Goal: Task Accomplishment & Management: Use online tool/utility

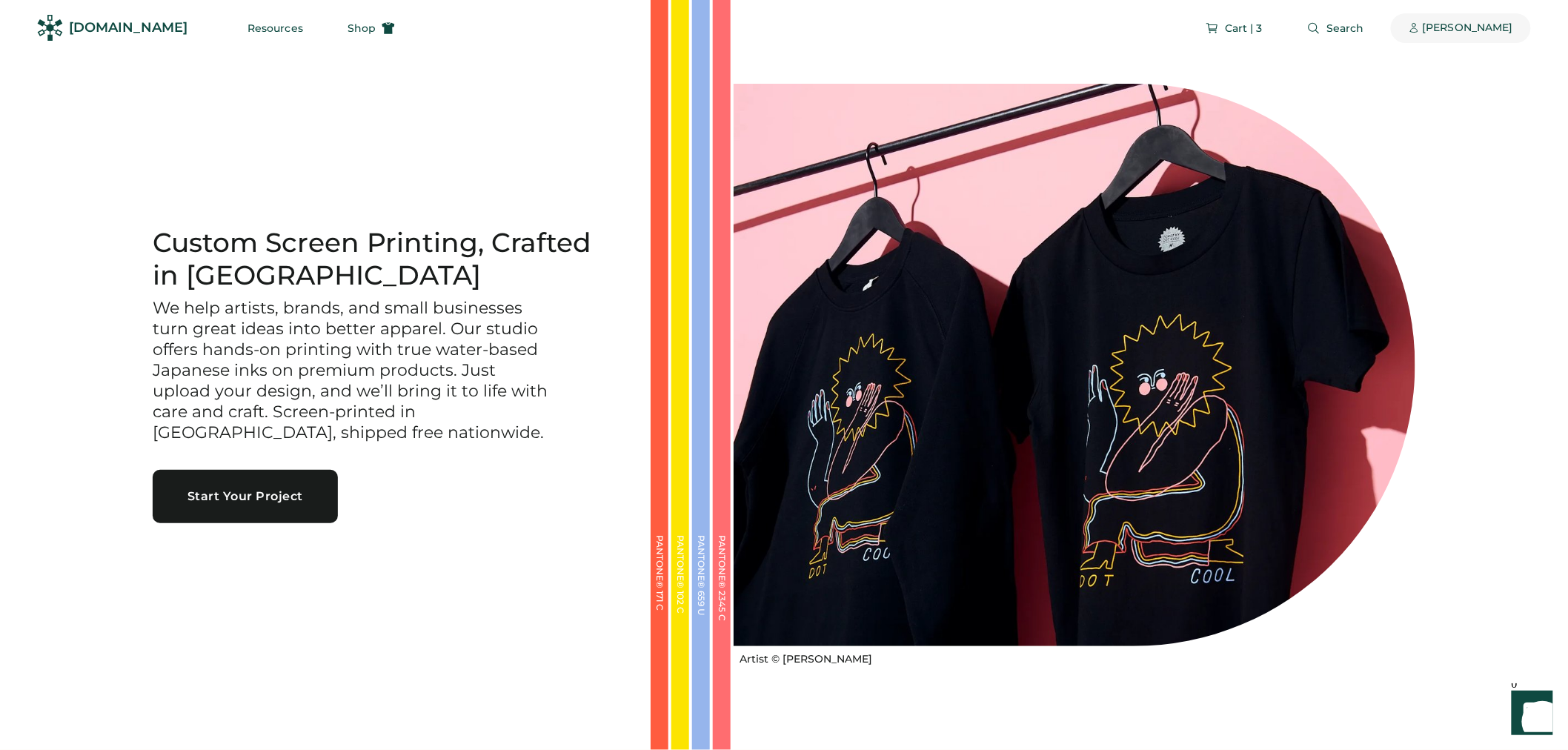
click at [1486, 20] on div "[PERSON_NAME]" at bounding box center [1469, 28] width 91 height 15
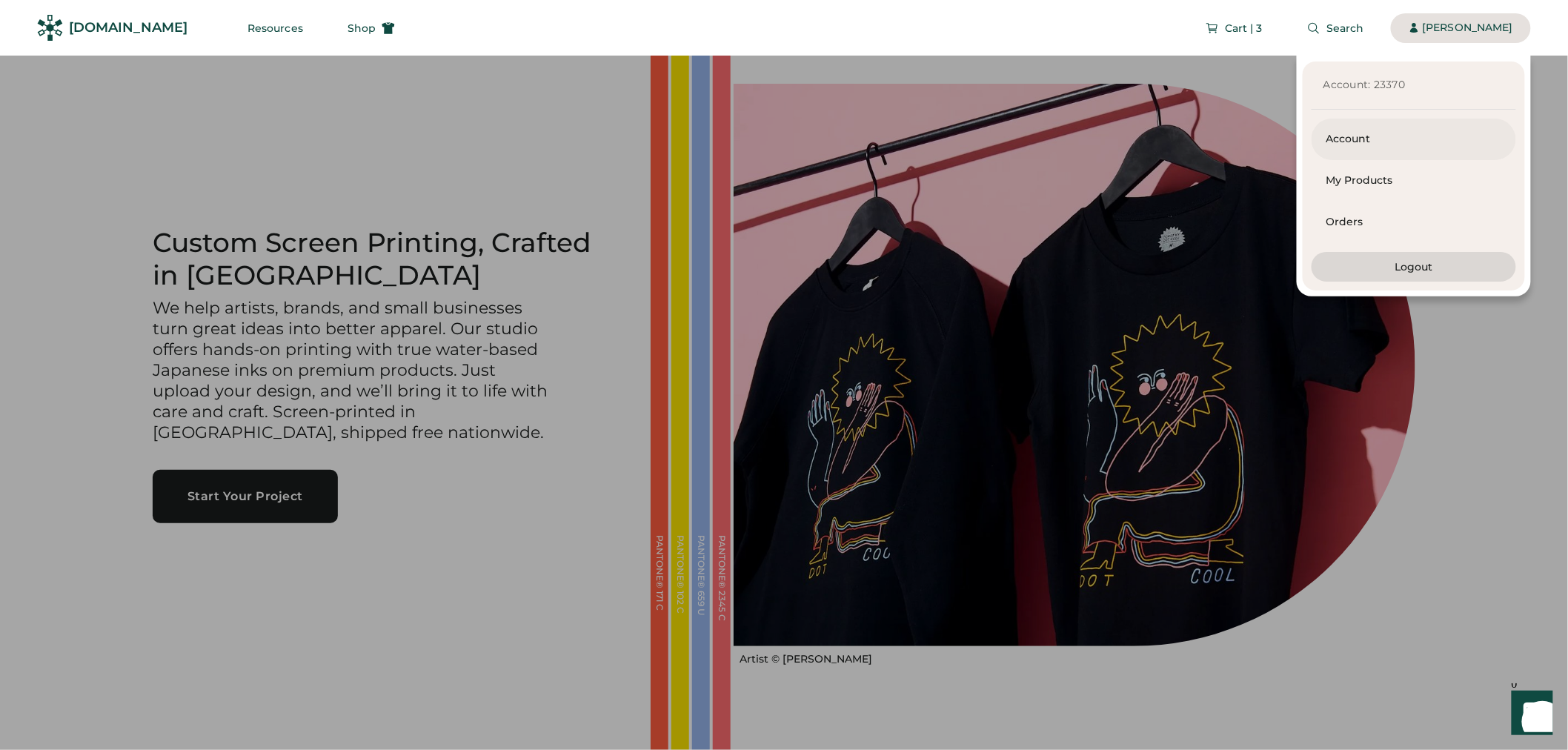
click at [1402, 146] on div "Account" at bounding box center [1414, 139] width 175 height 15
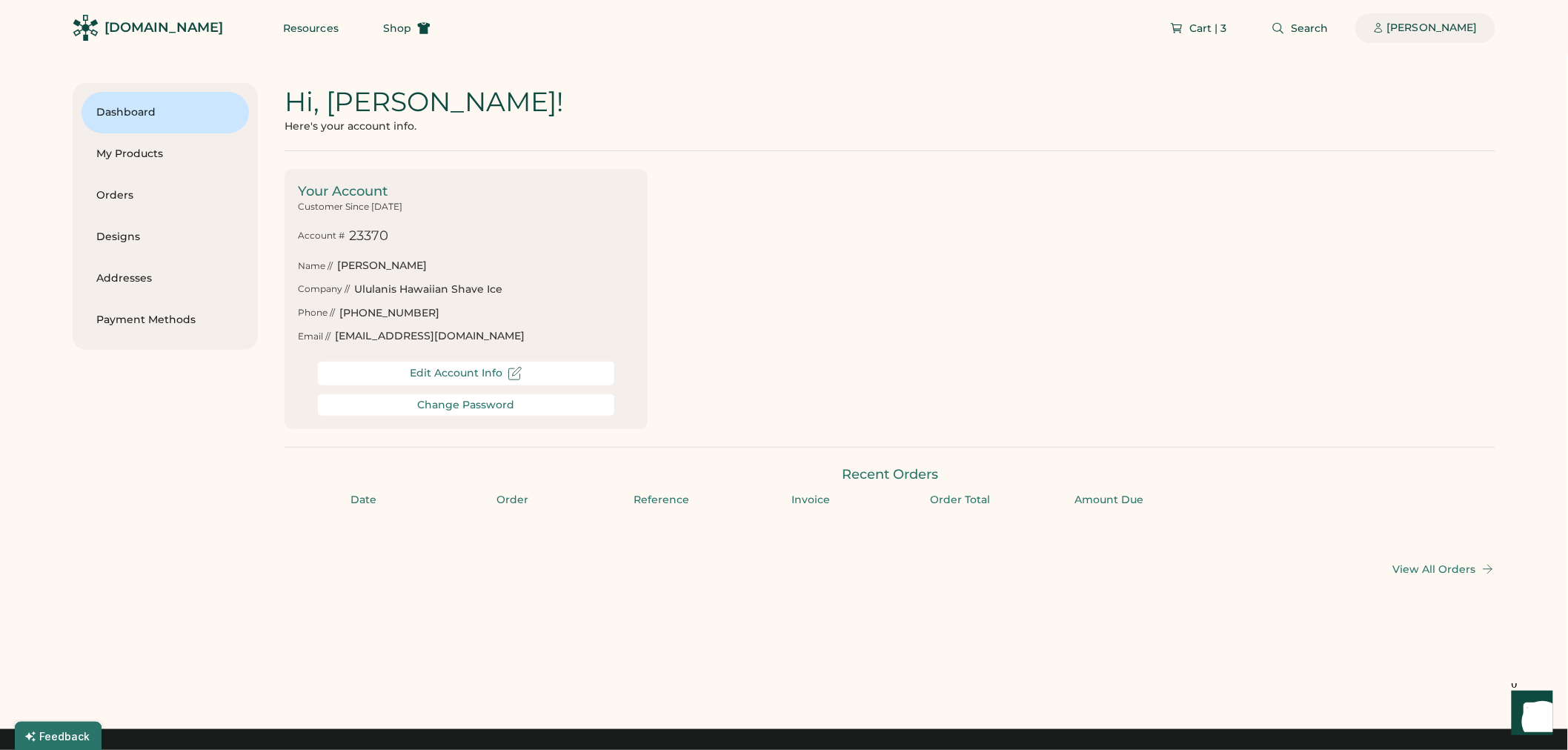
click at [1479, 26] on div "[PERSON_NAME]" at bounding box center [1426, 28] width 140 height 29
click at [1477, 30] on div "[PERSON_NAME]" at bounding box center [1432, 28] width 91 height 15
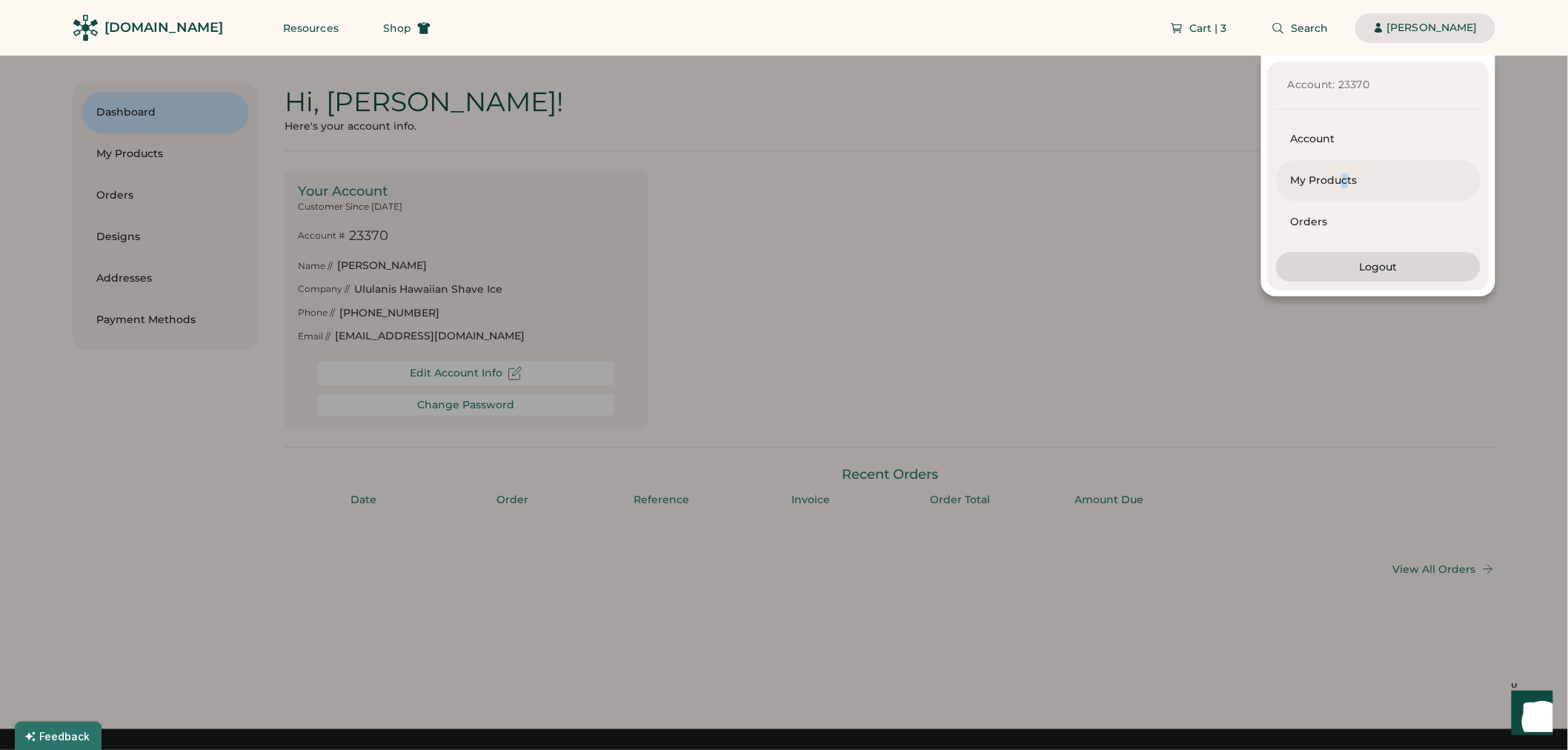
click at [1344, 182] on div "My Products" at bounding box center [1378, 180] width 175 height 15
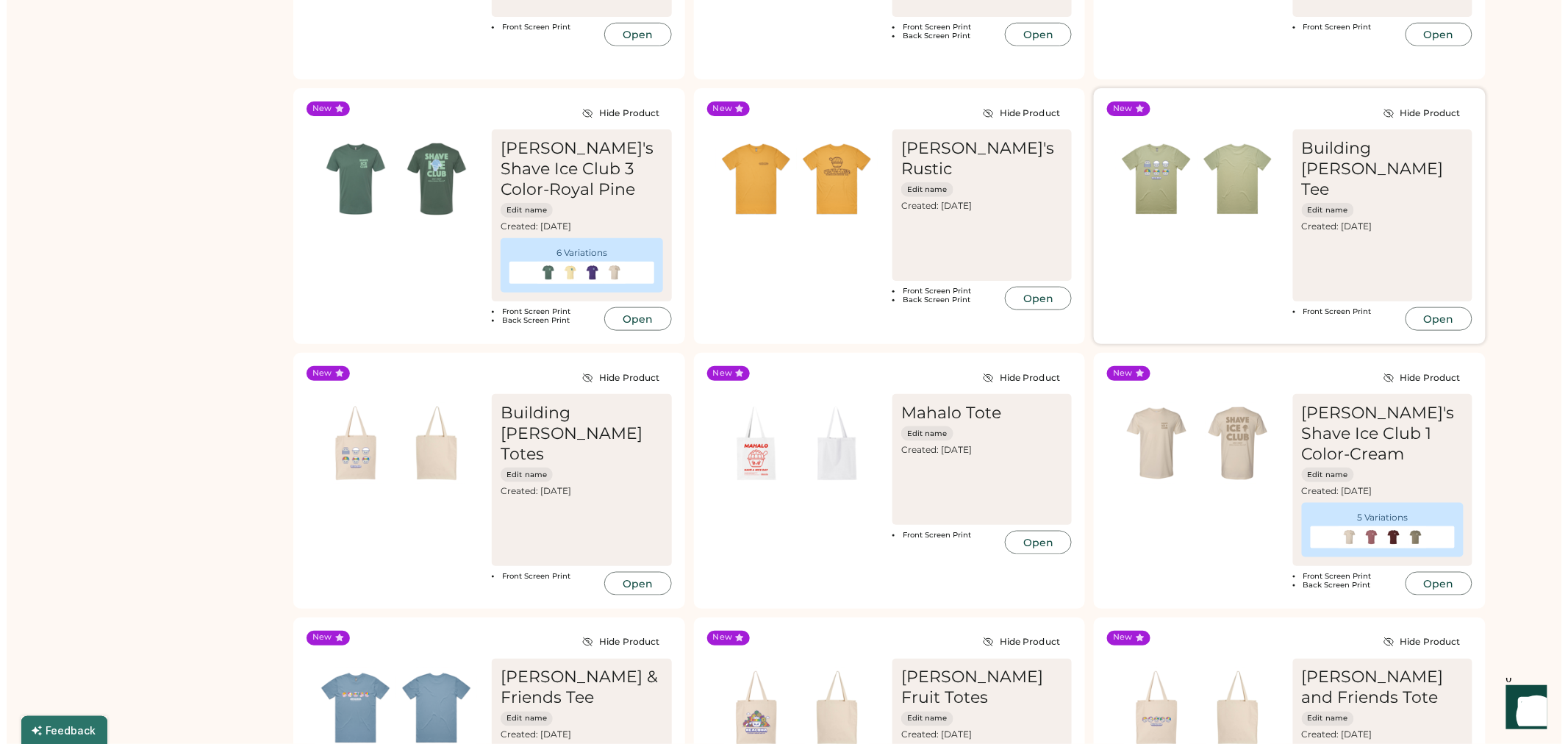
scroll to position [653, 0]
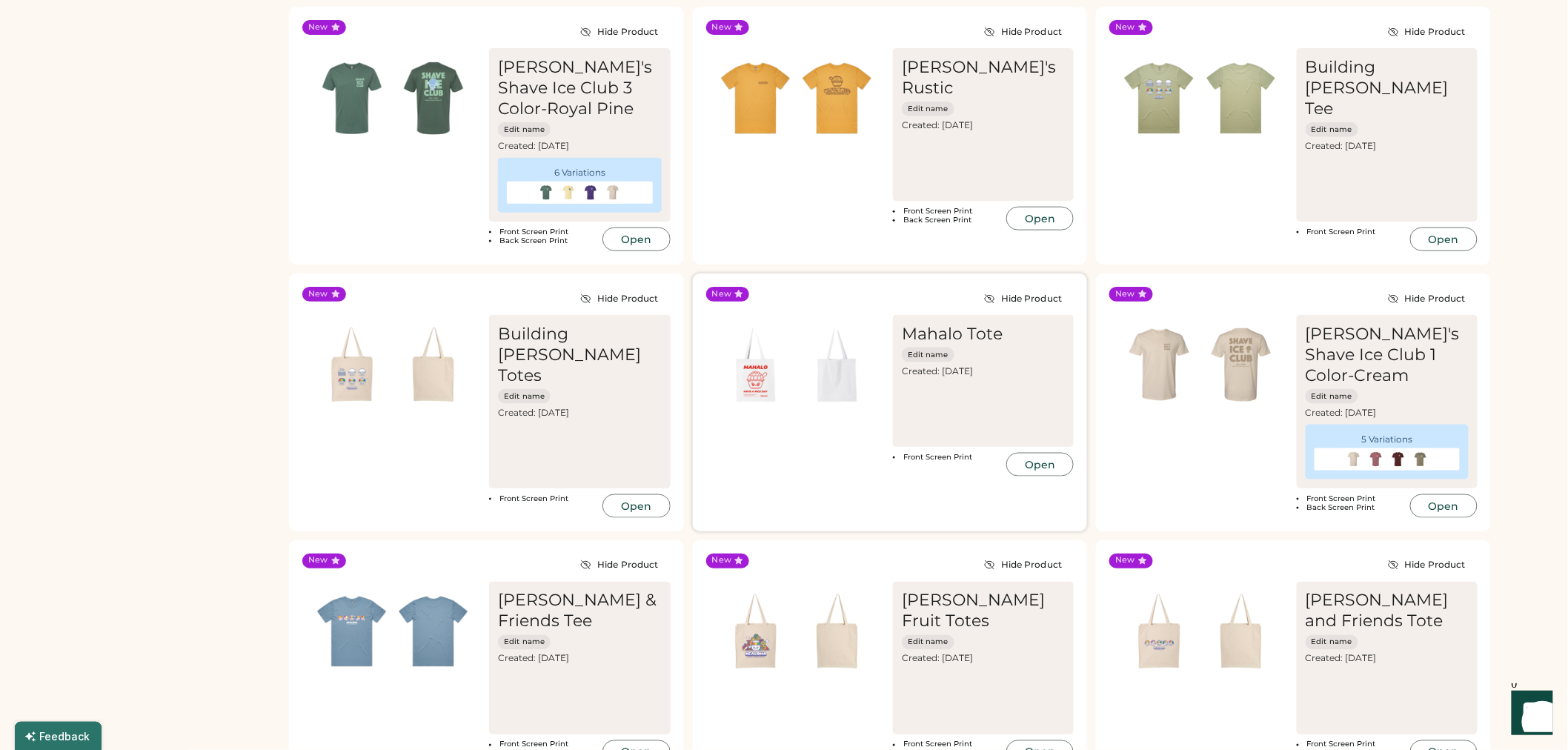
click at [951, 371] on div "Created: Oct 1, 2025" at bounding box center [983, 371] width 163 height 12
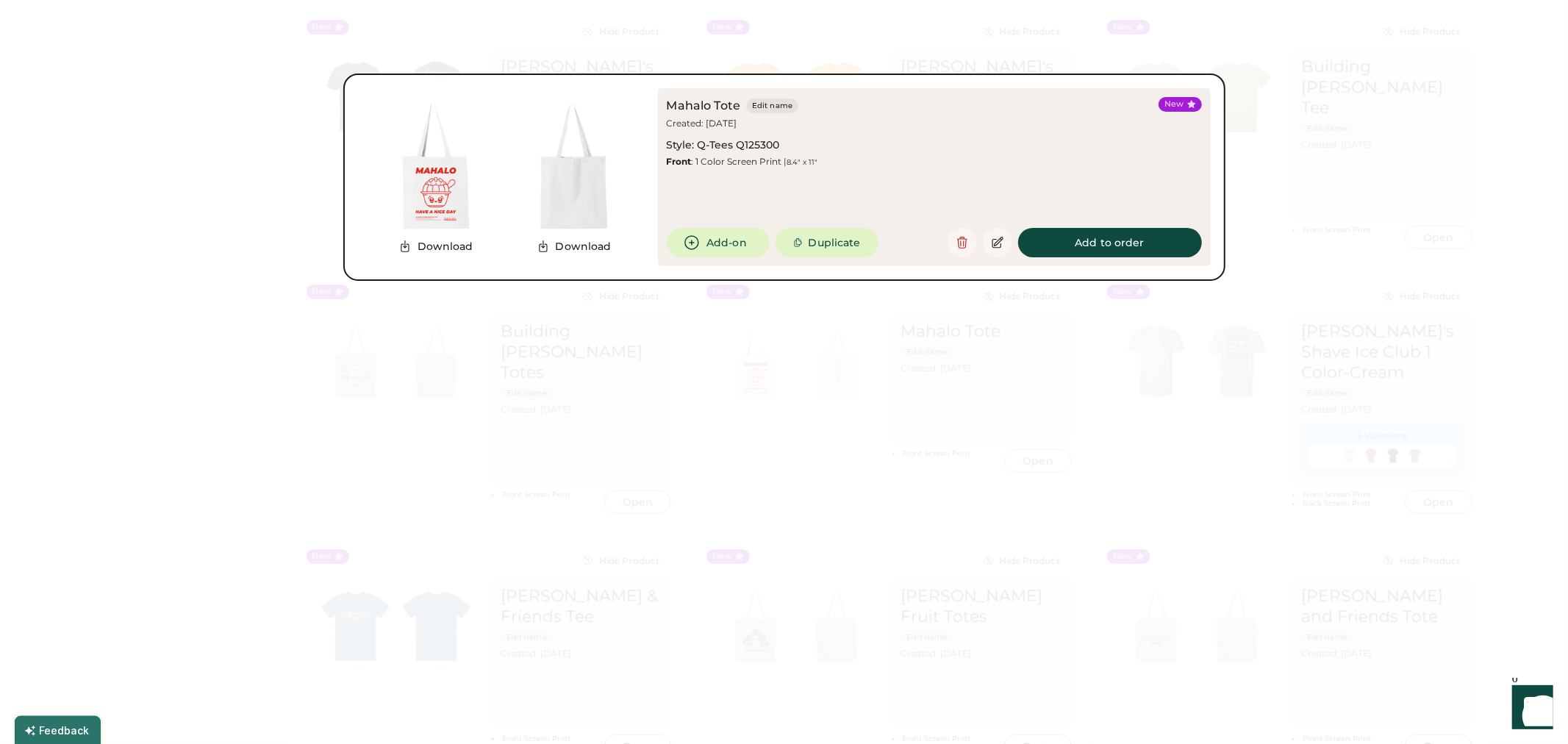
click at [1501, 342] on div at bounding box center [784, 372] width 1568 height 744
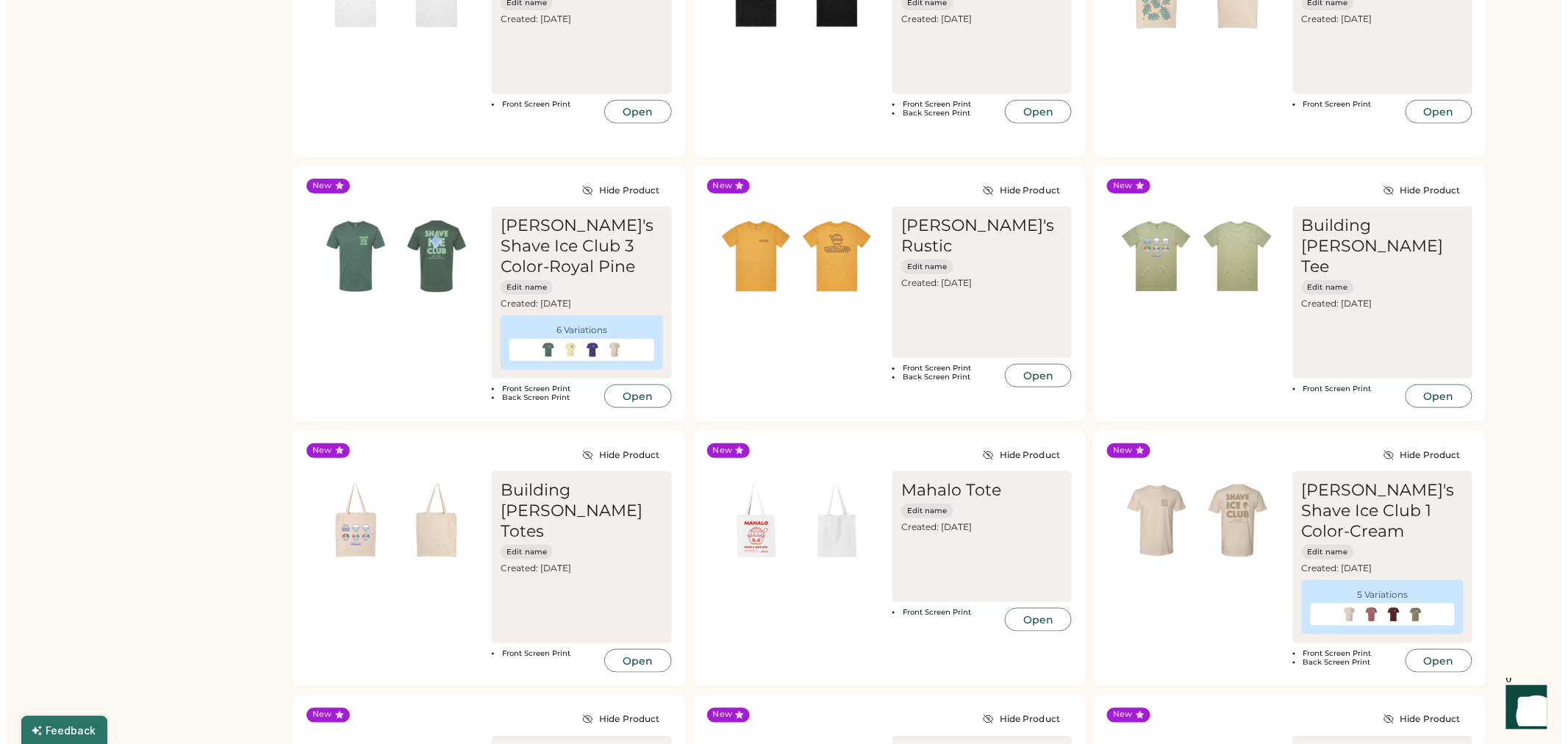
scroll to position [409, 0]
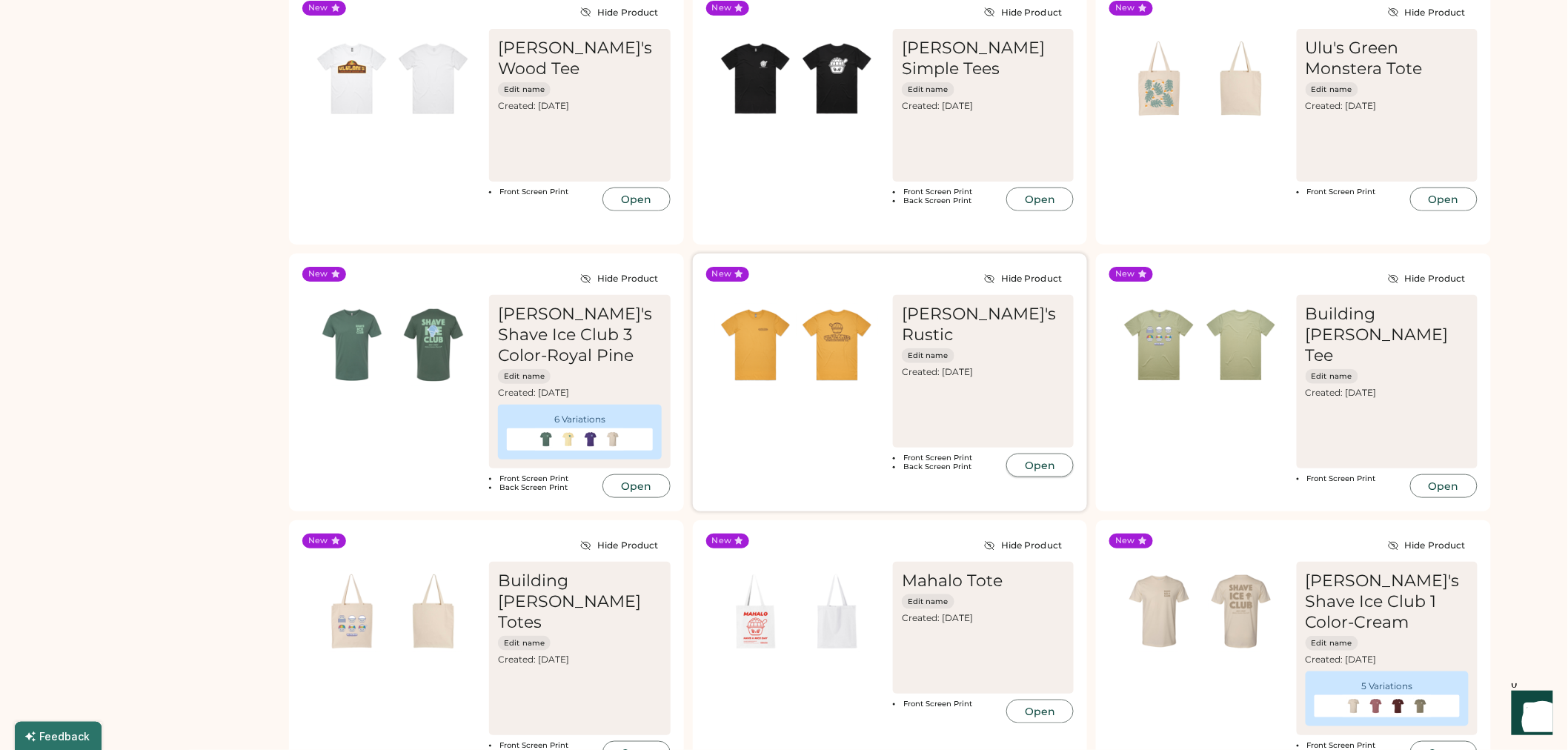
click at [1050, 454] on button "Open" at bounding box center [1040, 465] width 67 height 24
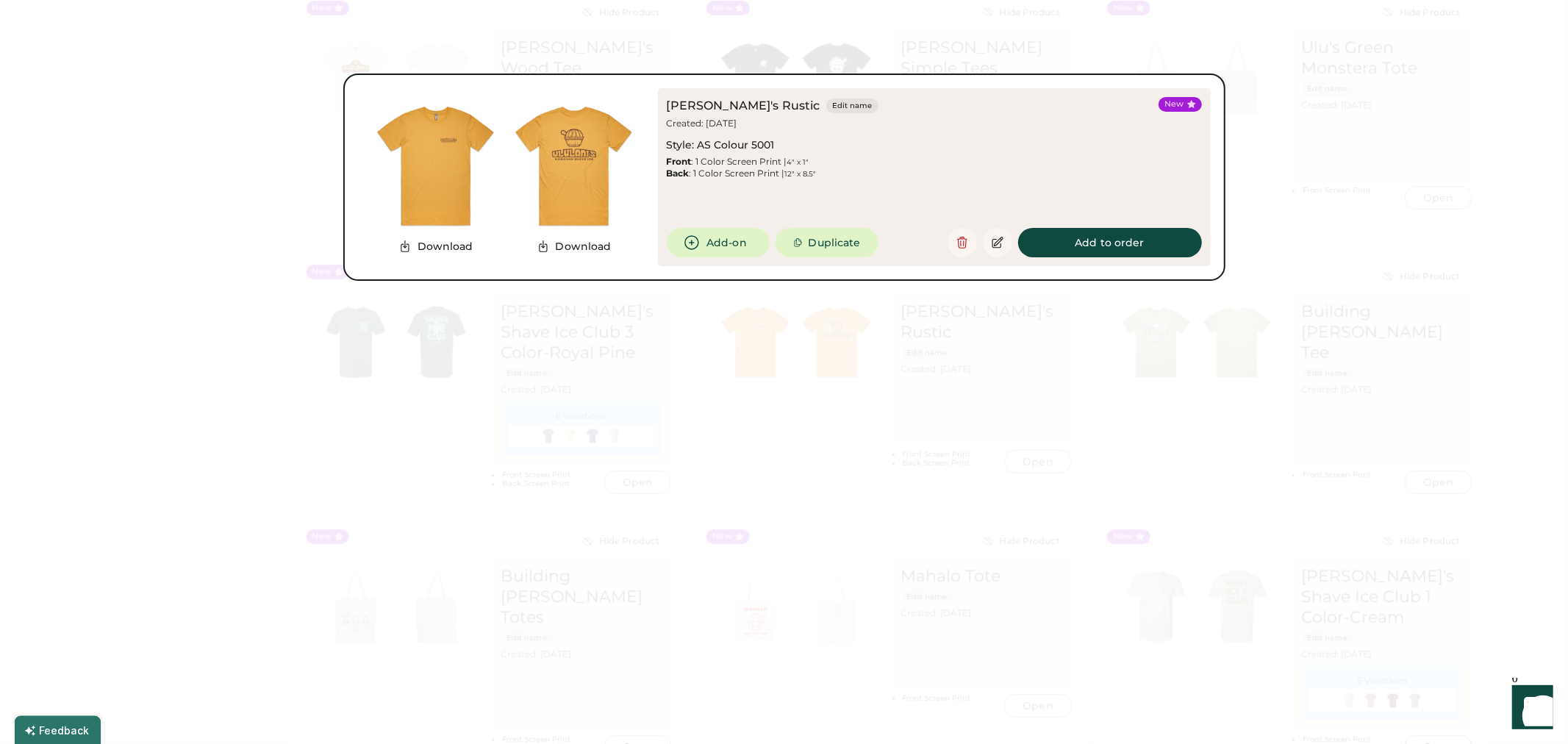
drag, startPoint x: 1067, startPoint y: 143, endPoint x: 1067, endPoint y: 151, distance: 8.0
click at [1067, 151] on div "Ululani's Rustic Edit name Created: Oct 1, 2025 Style: AS Colour 5001 Front : 1…" at bounding box center [909, 138] width 486 height 83
click at [1408, 230] on div at bounding box center [784, 372] width 1568 height 744
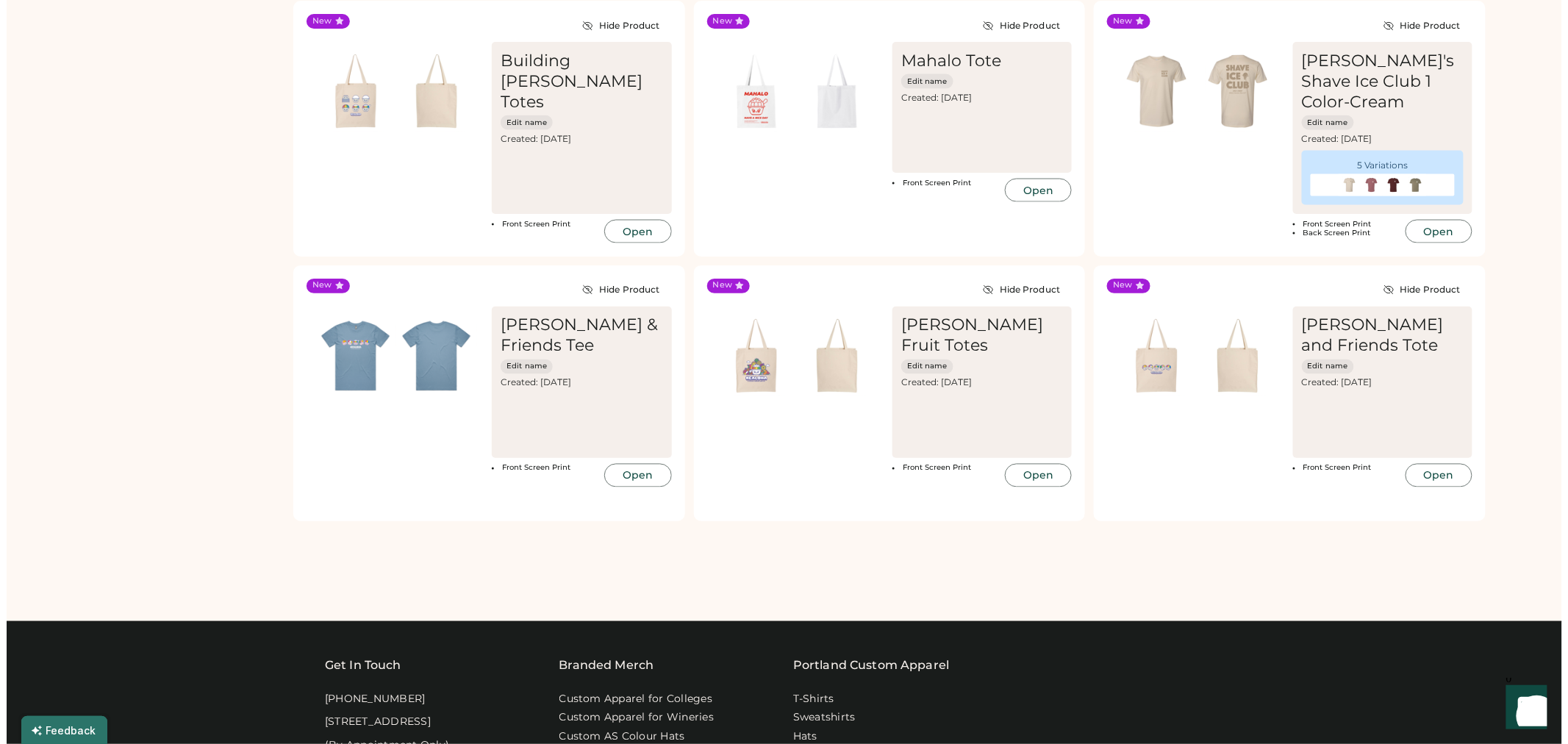
scroll to position [980, 0]
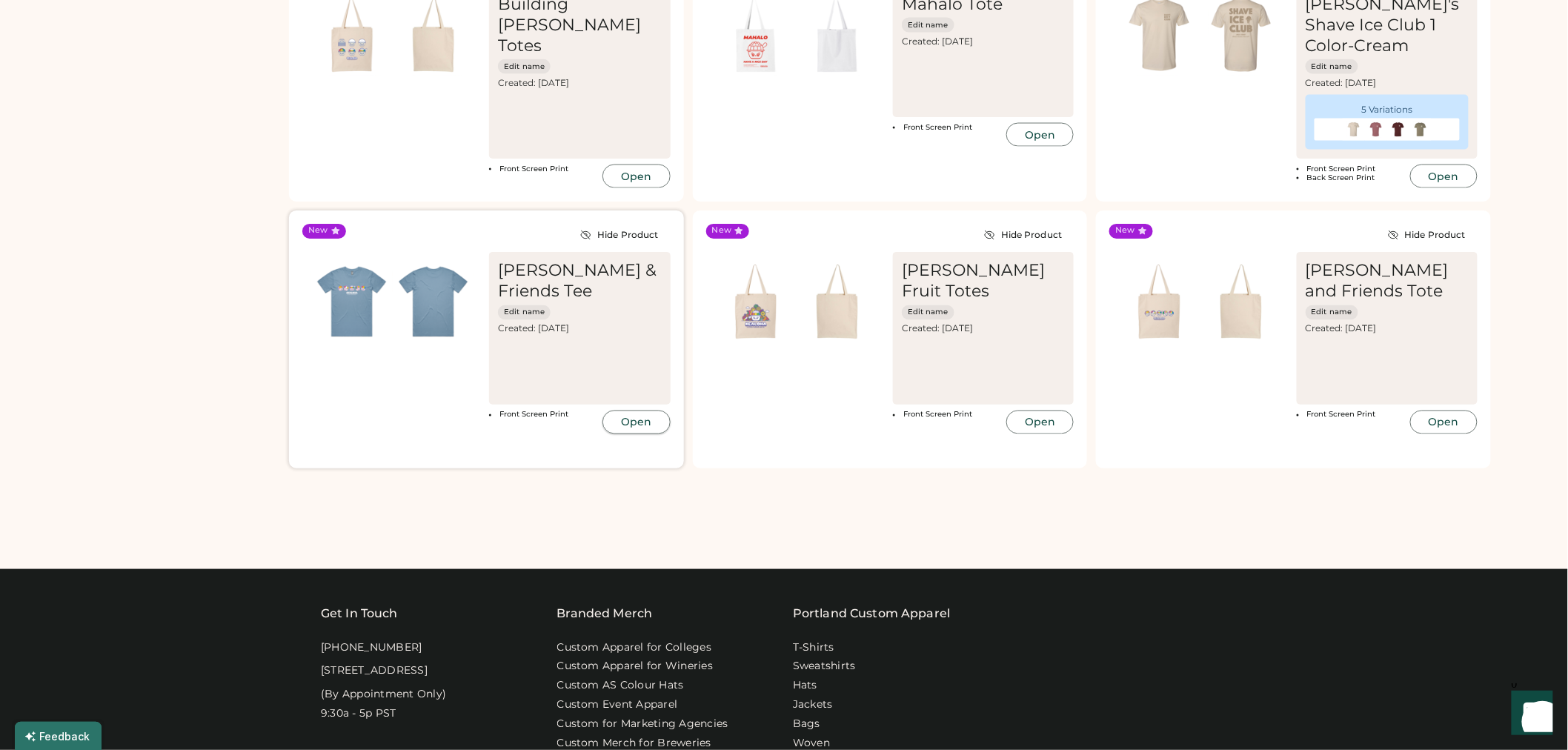
click at [633, 421] on button "Open" at bounding box center [636, 422] width 67 height 24
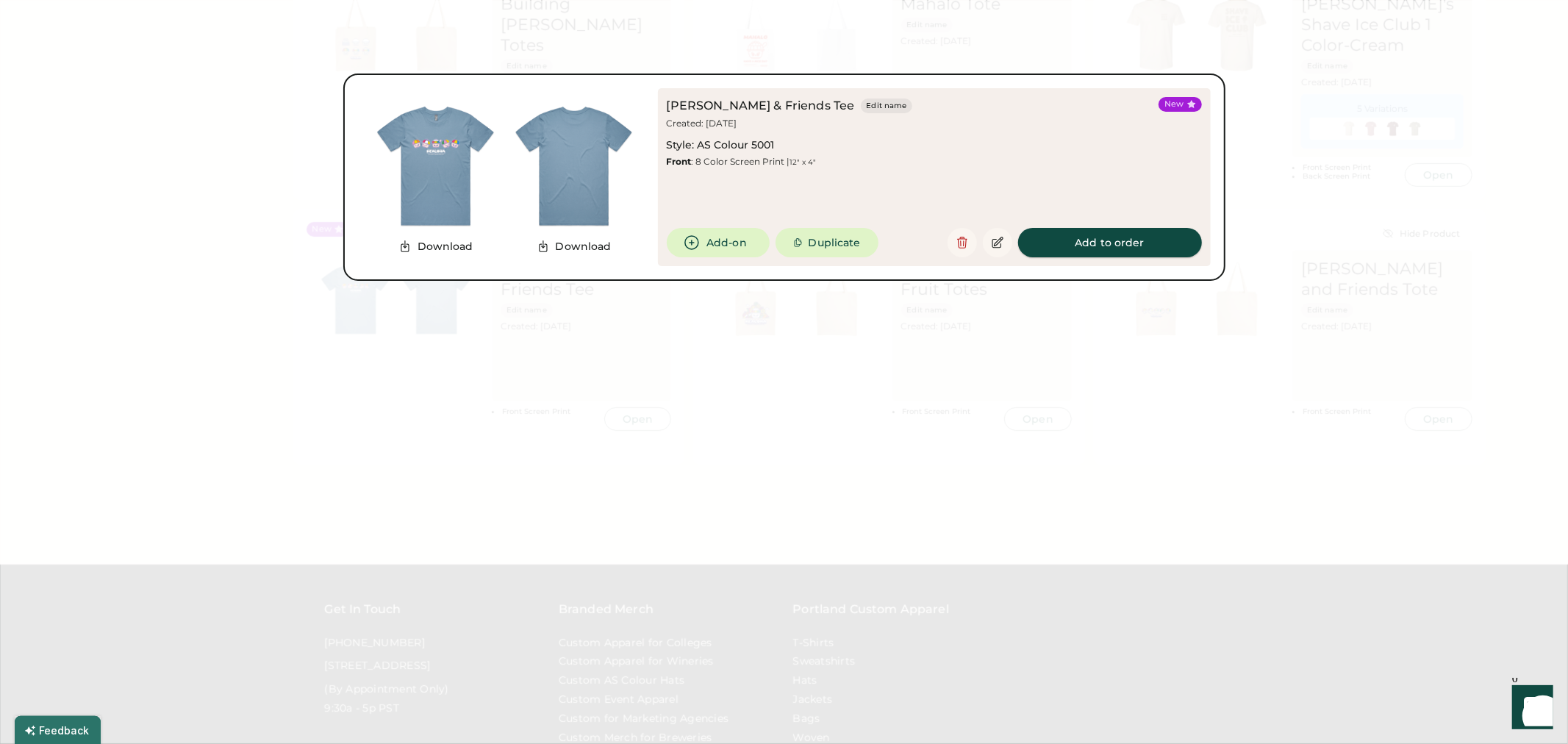
click at [1117, 250] on button "Add to order" at bounding box center [1110, 242] width 184 height 29
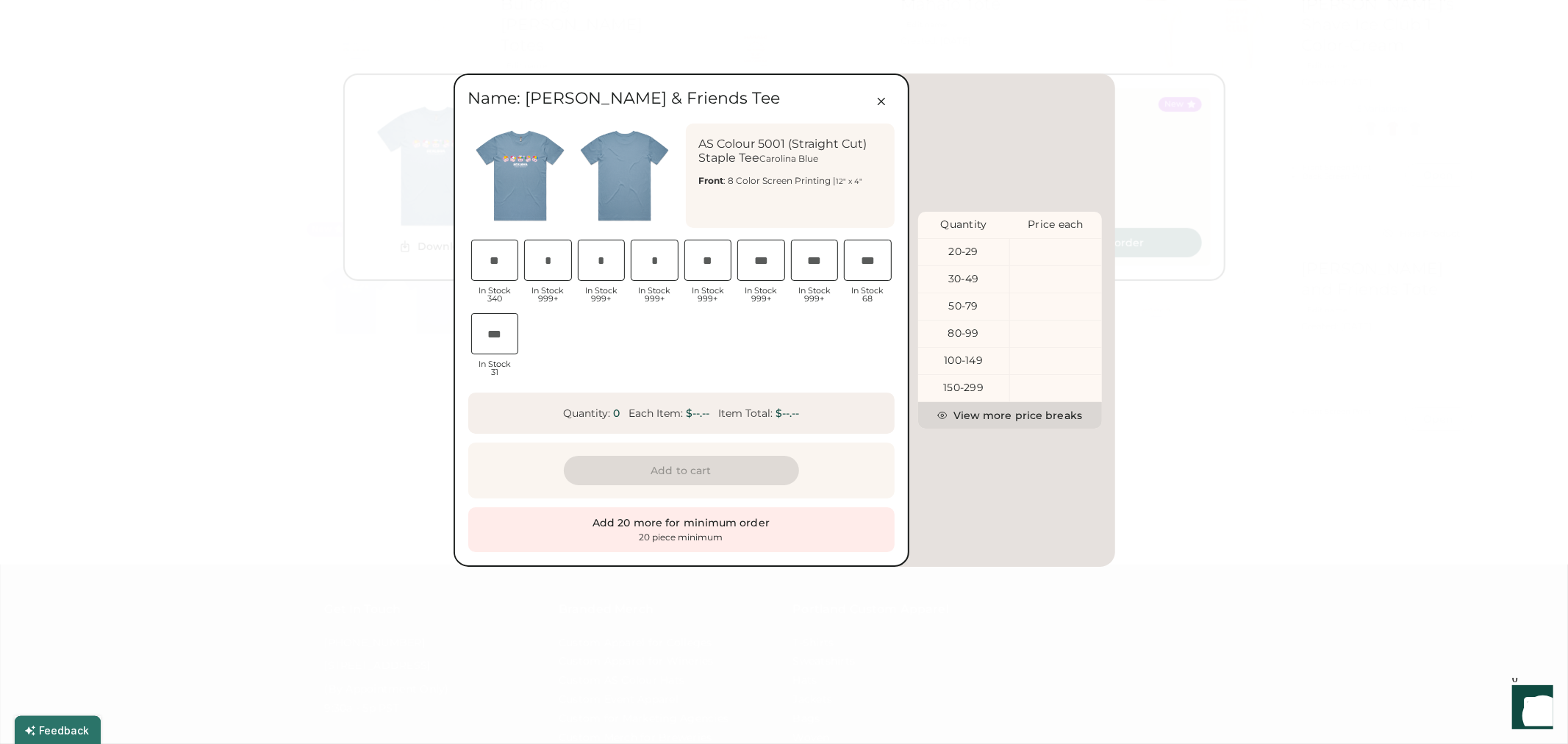
scroll to position [0, 28]
click at [879, 96] on icon at bounding box center [881, 101] width 13 height 13
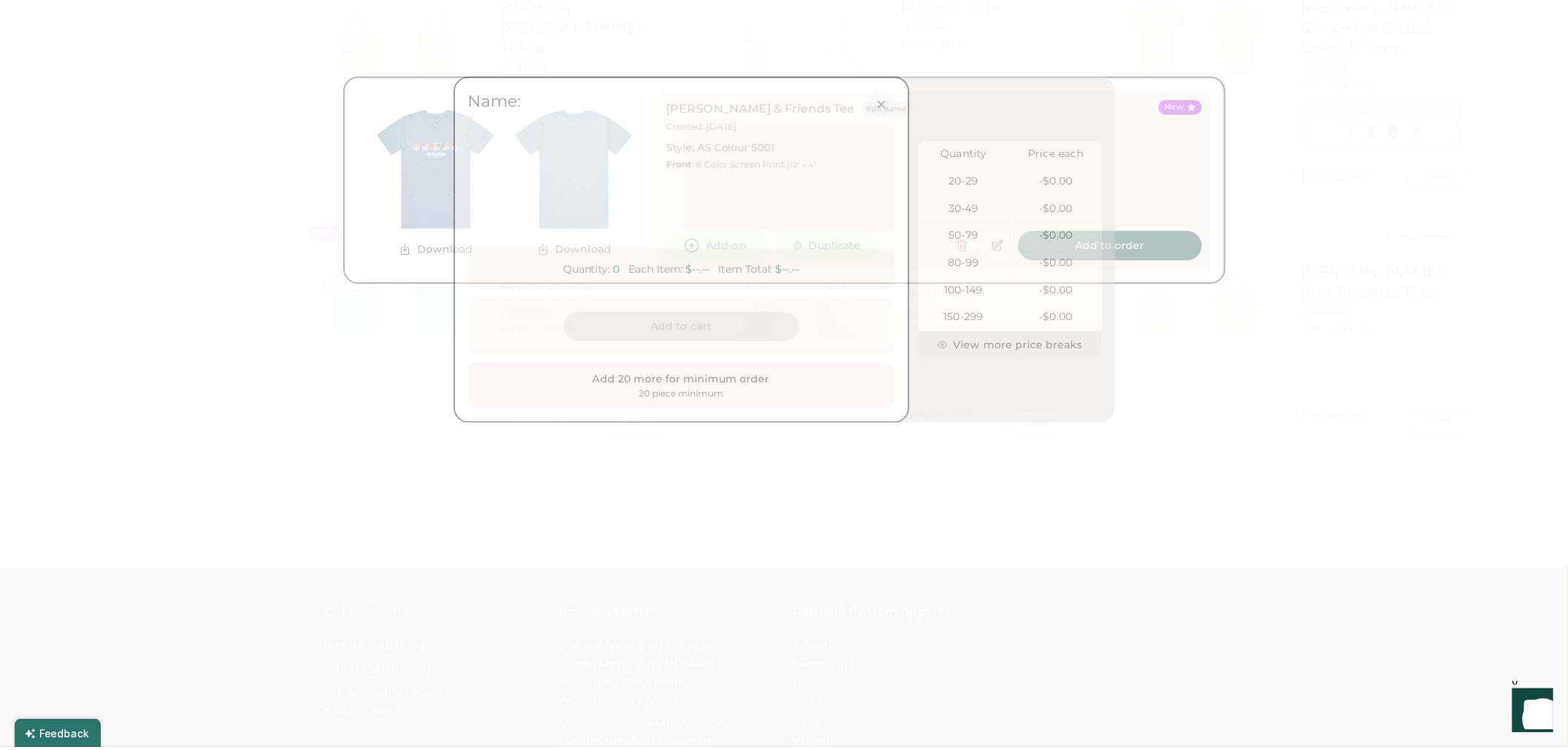
scroll to position [0, 29]
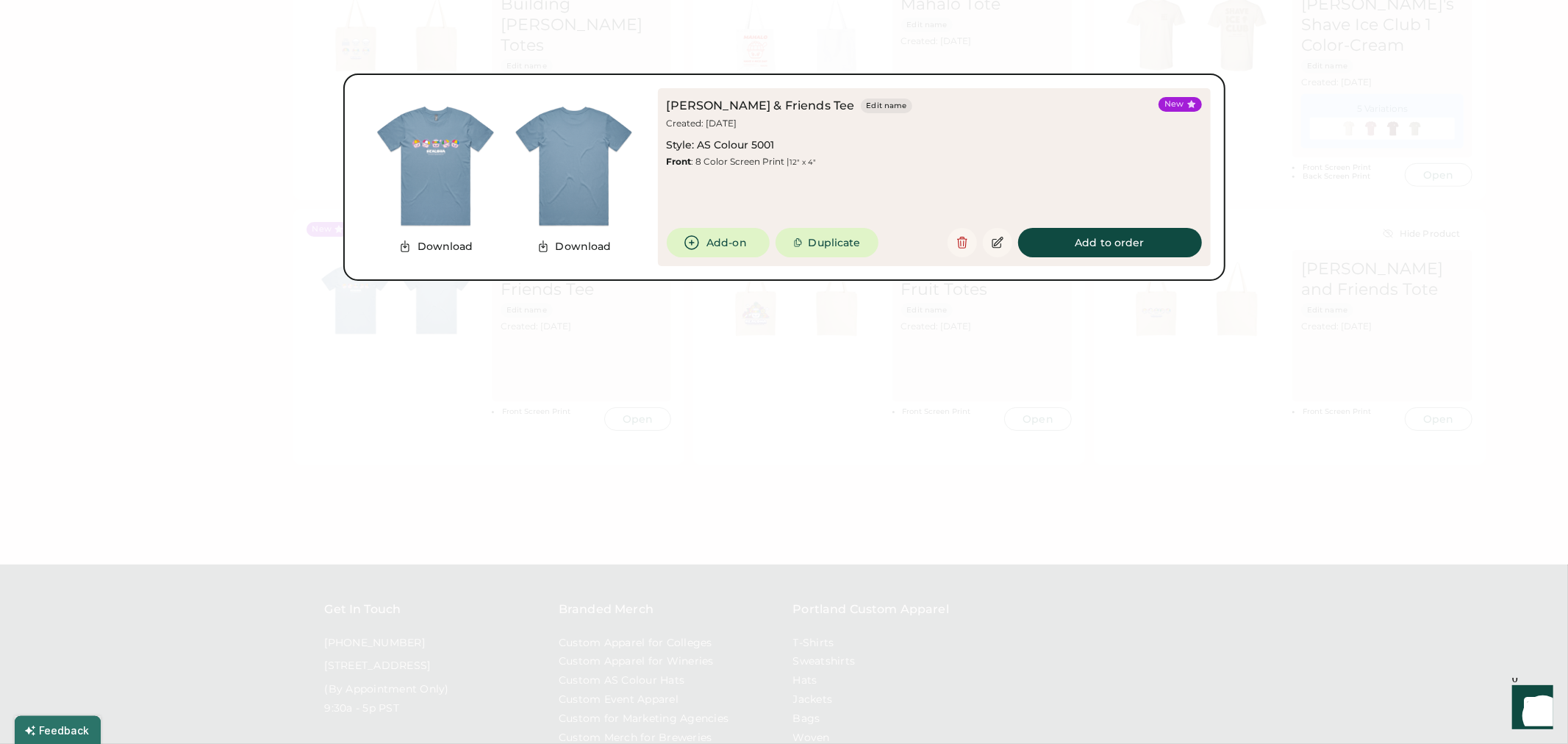
click at [902, 399] on div at bounding box center [784, 372] width 1568 height 744
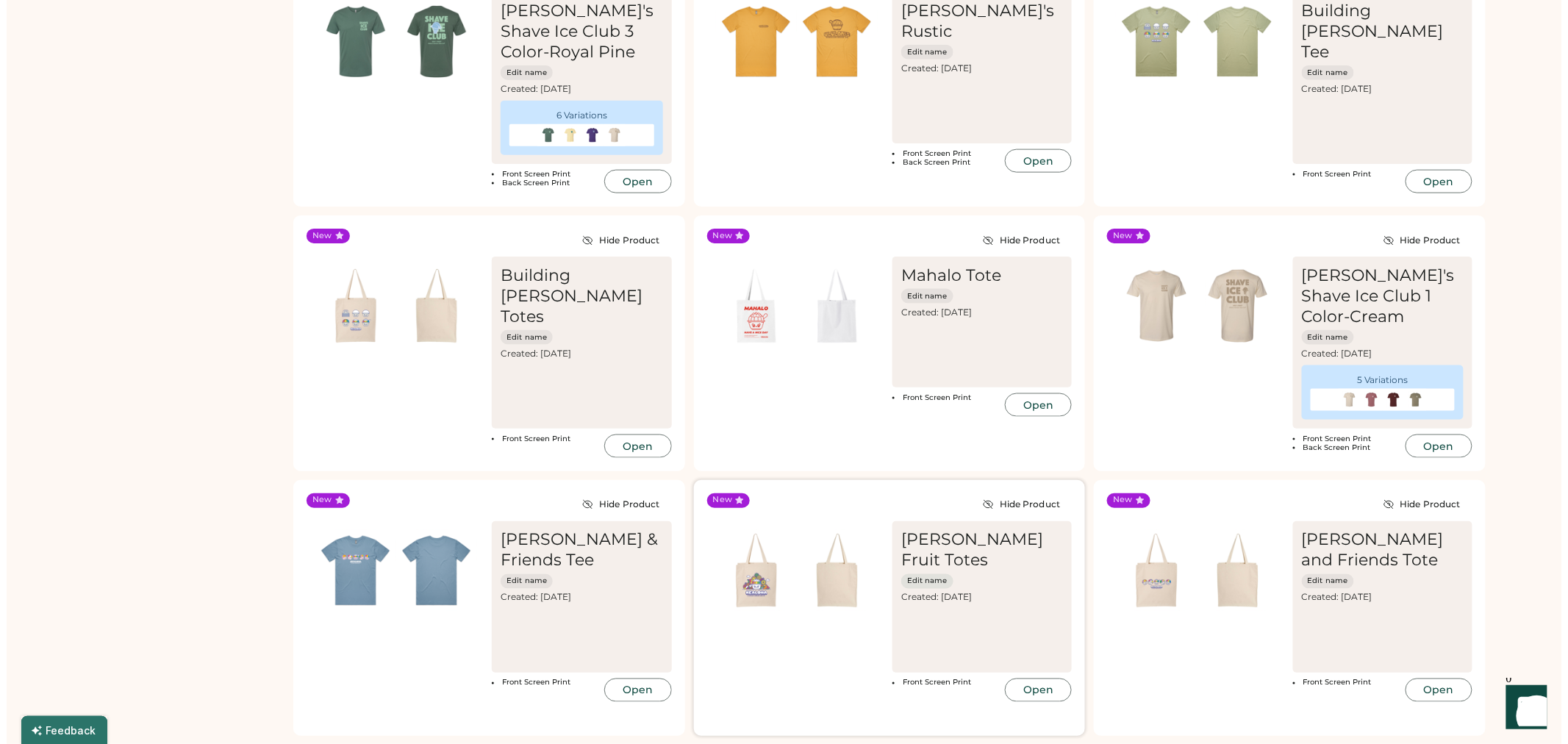
scroll to position [653, 0]
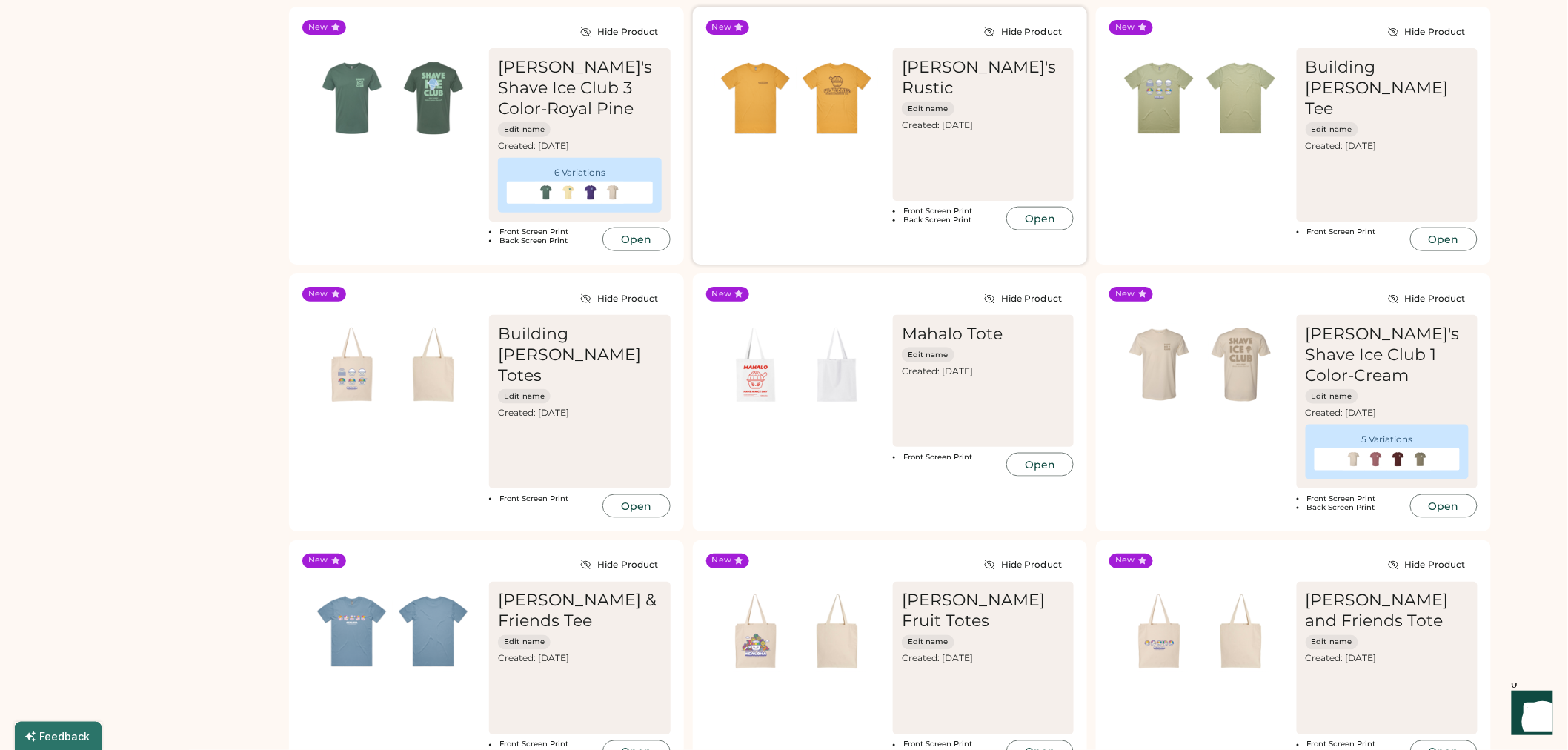
click at [1048, 207] on button "Open" at bounding box center [1040, 218] width 67 height 24
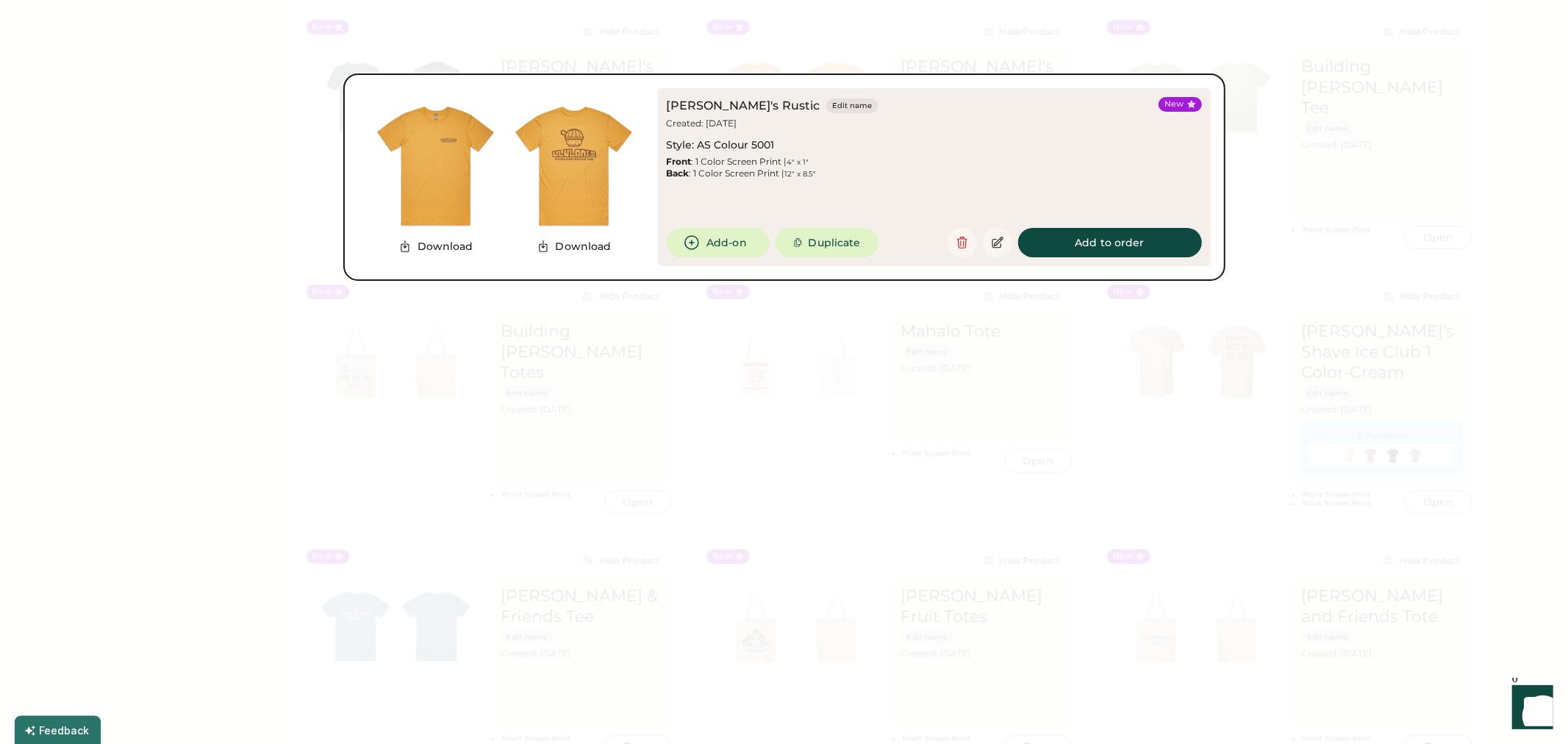
click at [711, 223] on div "Ululani's Rustic Edit name Created: Oct 1, 2025 Style: AS Colour 5001 Front : 1…" at bounding box center [934, 177] width 553 height 178
click at [716, 238] on button "Add-on" at bounding box center [718, 242] width 103 height 29
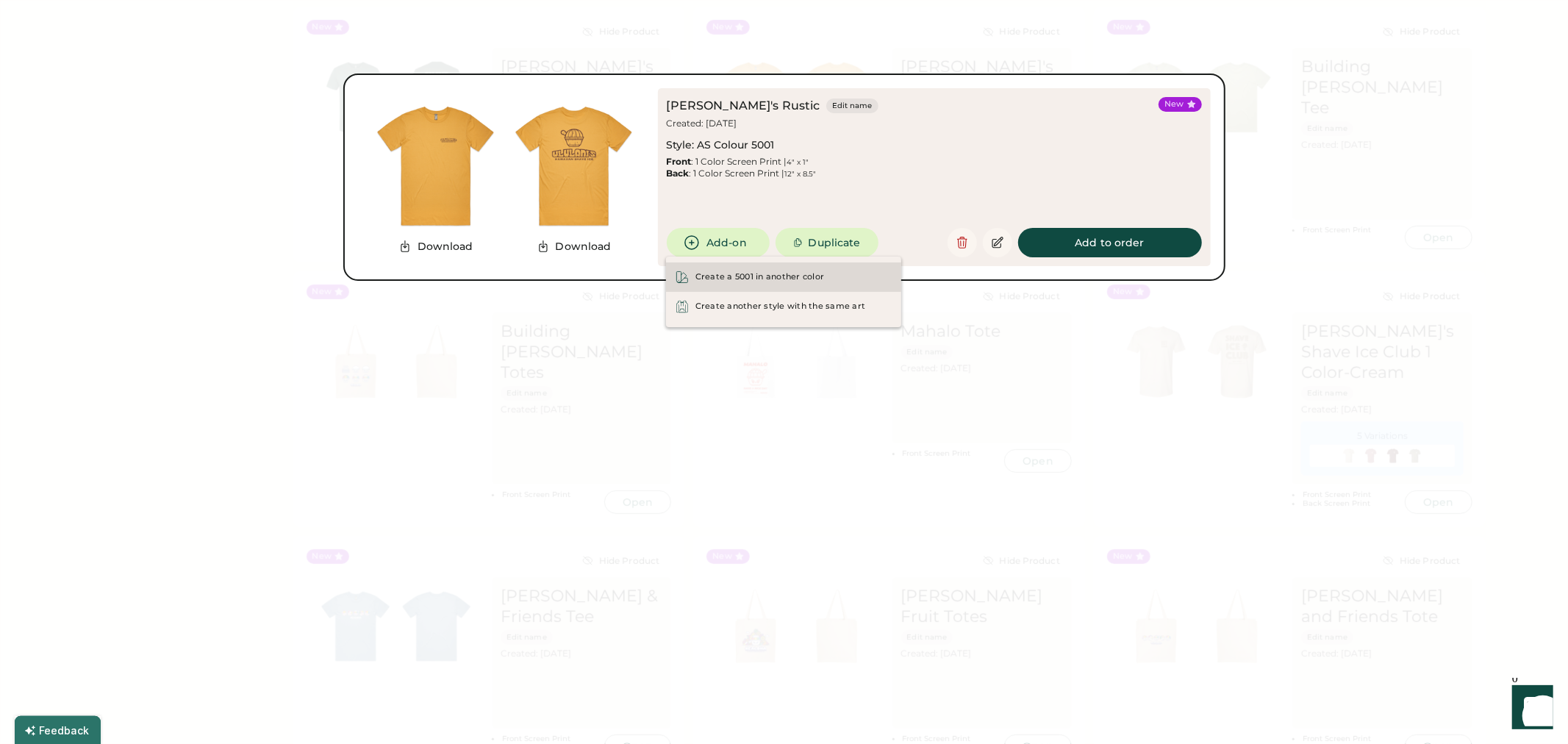
click at [752, 277] on div "Create a 5001 in another color" at bounding box center [760, 276] width 129 height 11
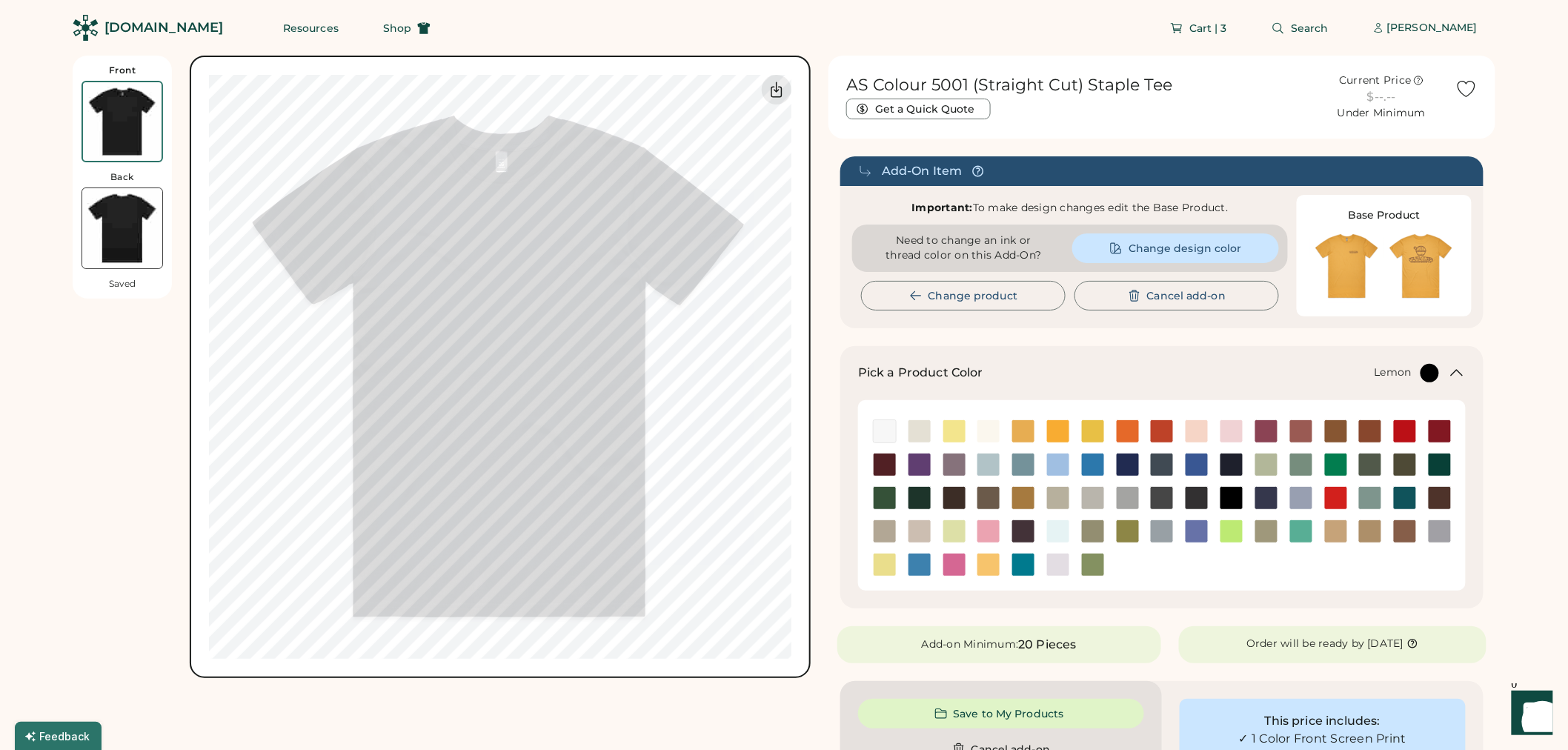
click at [959, 434] on img at bounding box center [954, 431] width 22 height 22
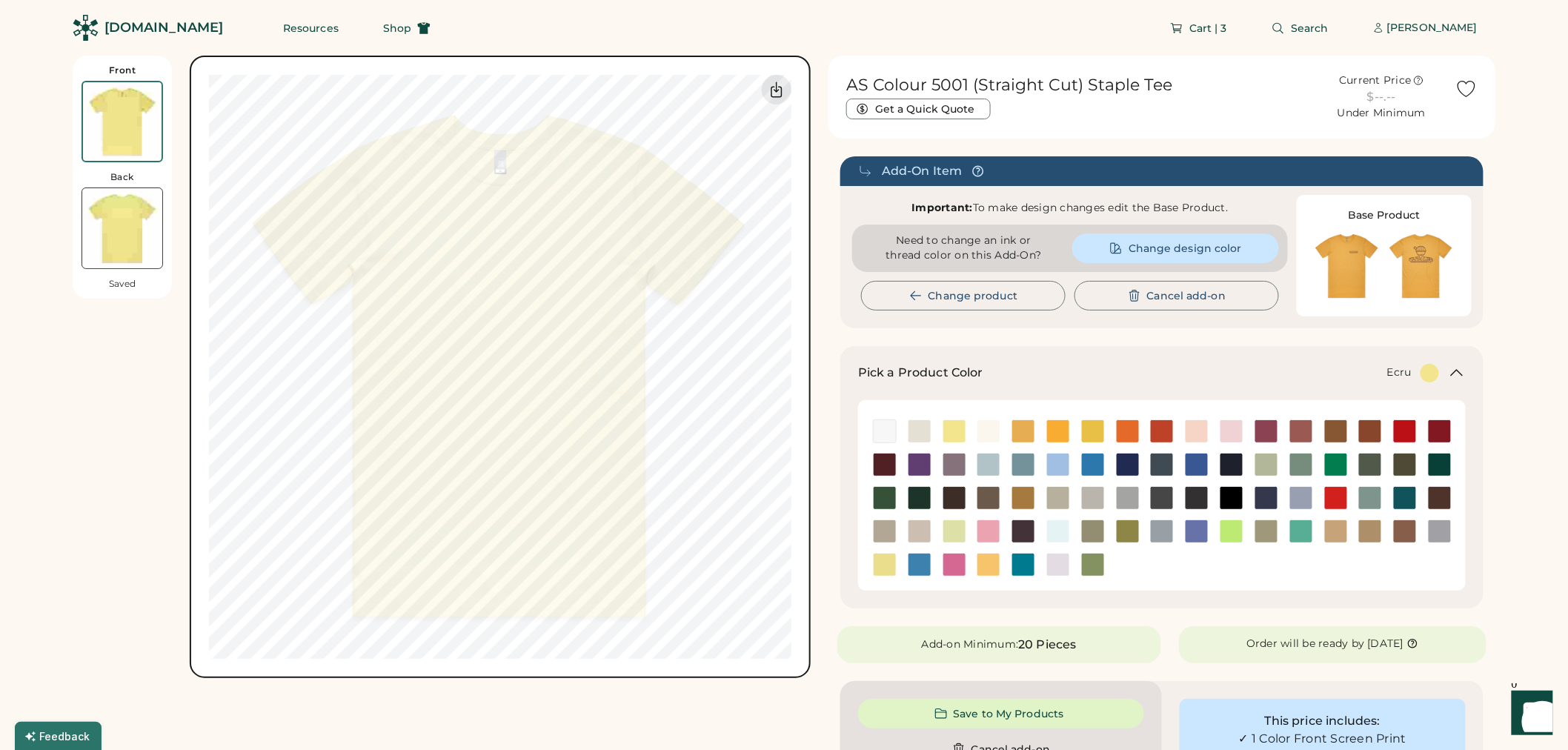
click at [921, 425] on img at bounding box center [919, 431] width 22 height 22
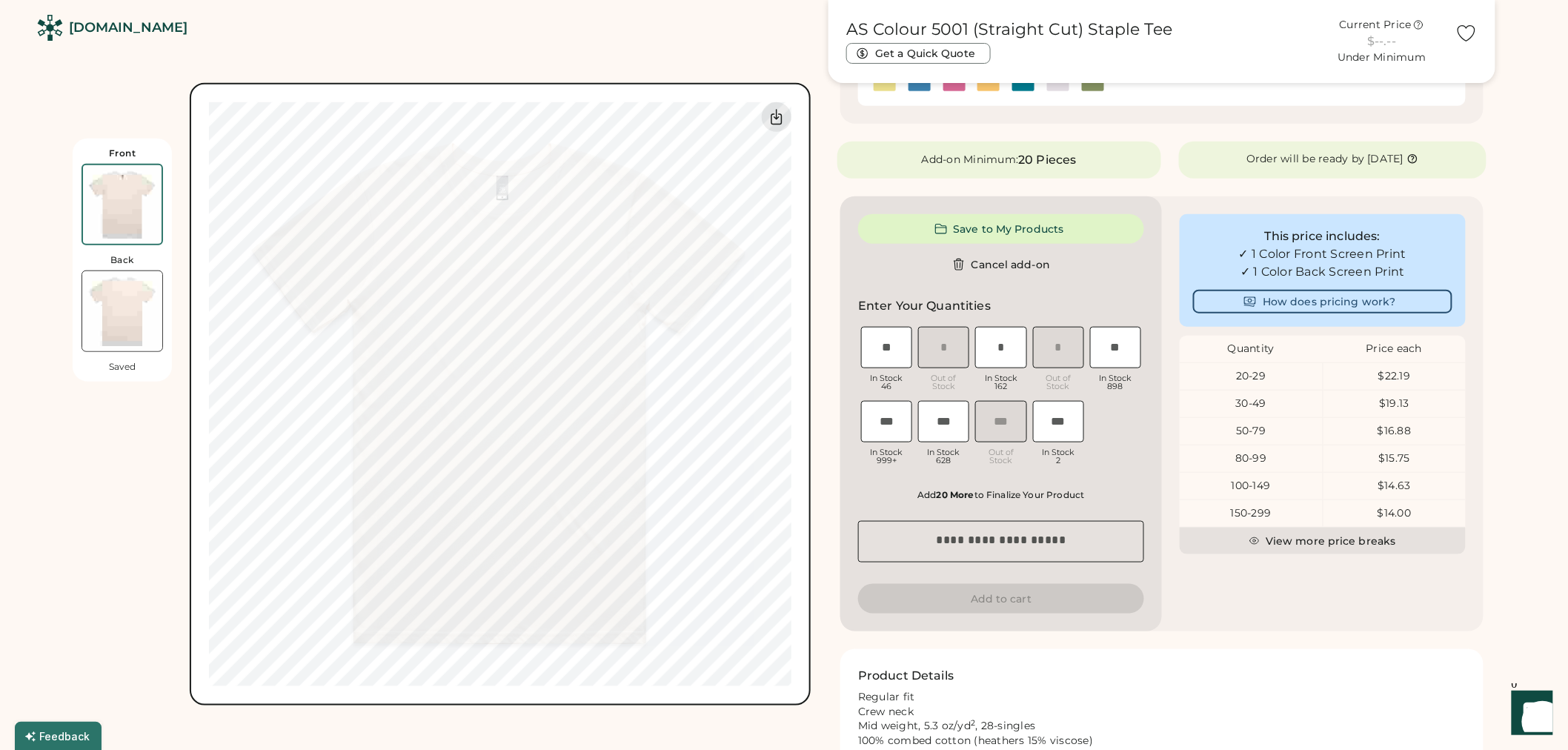
scroll to position [412, 0]
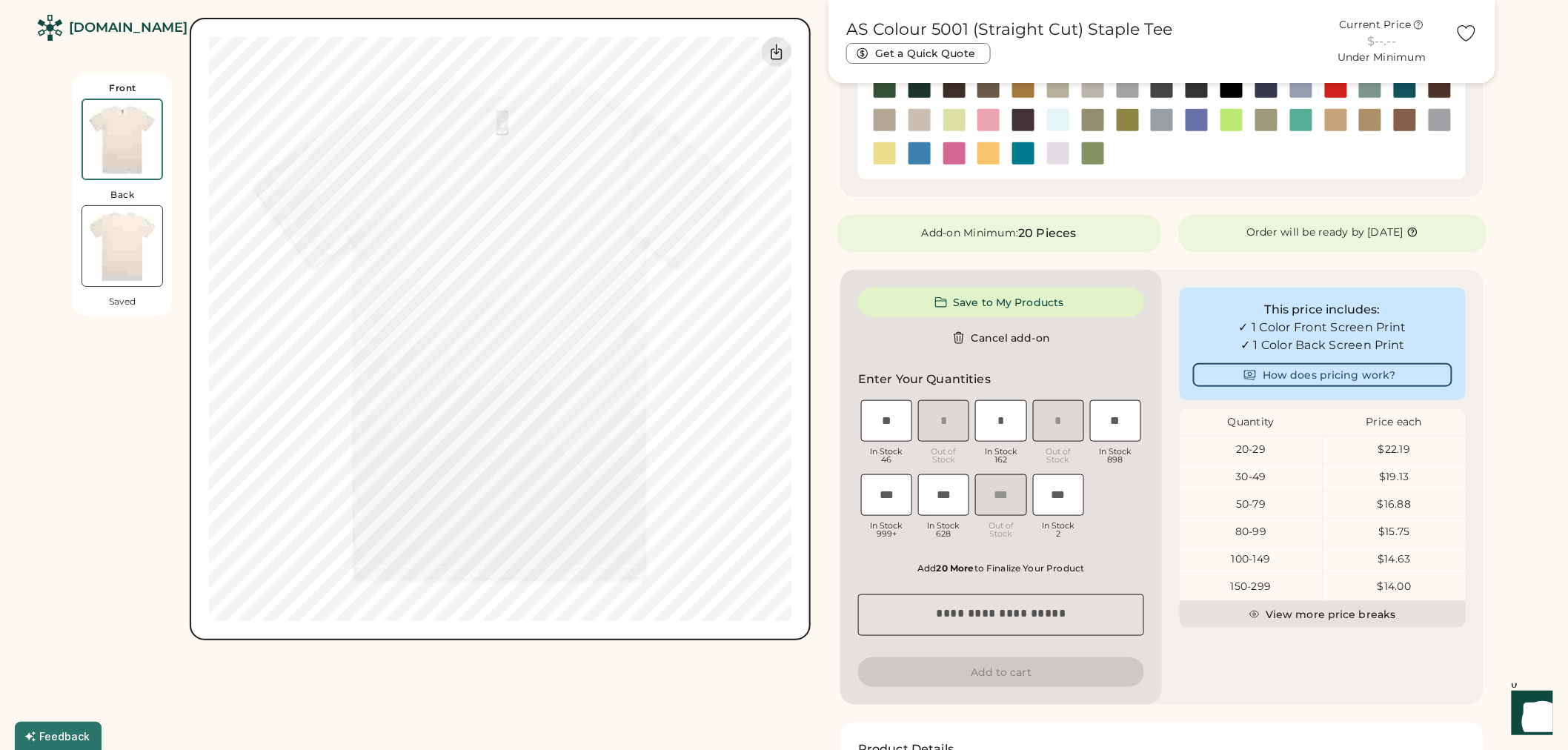
click at [111, 241] on img at bounding box center [122, 246] width 80 height 80
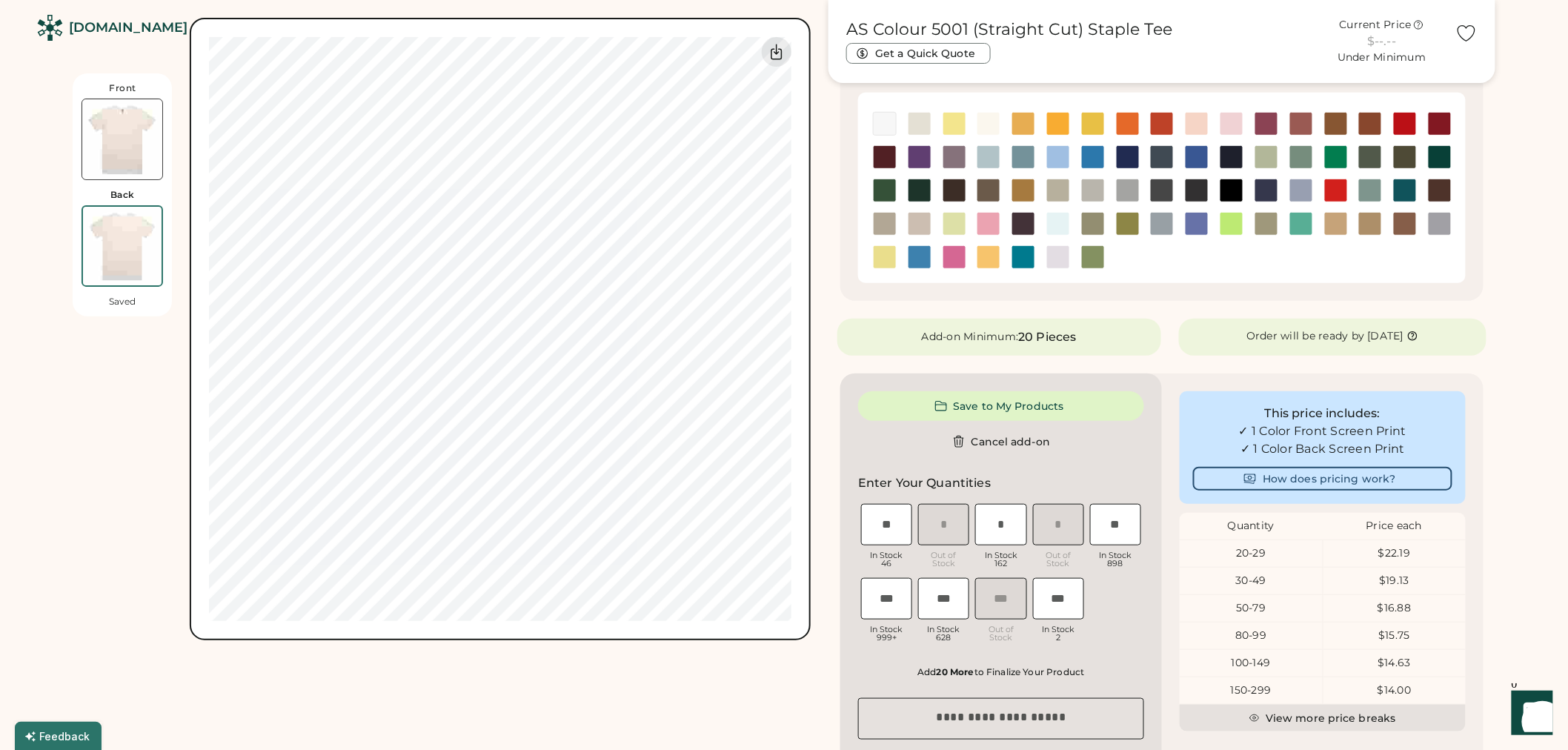
scroll to position [300, 0]
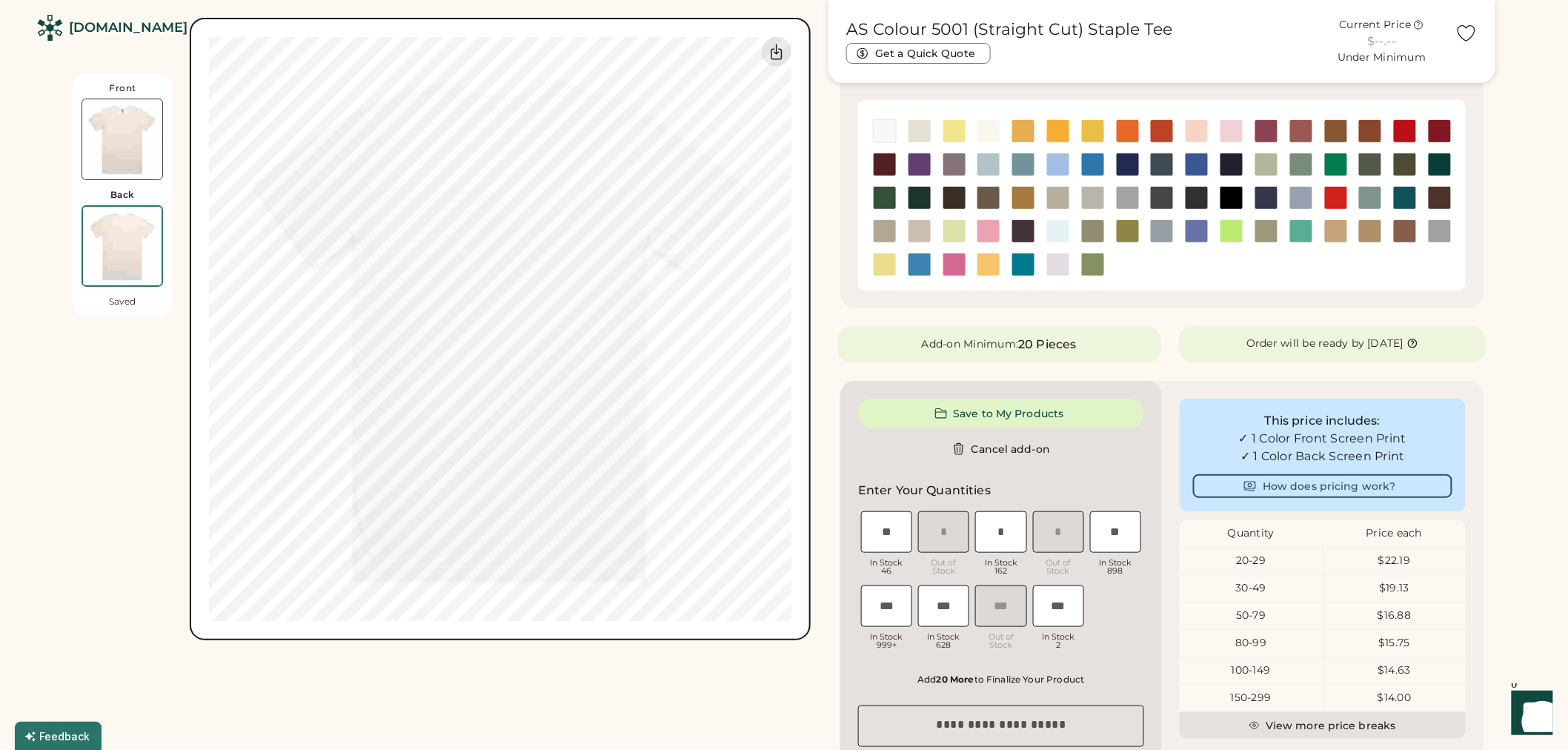
click at [138, 152] on img at bounding box center [122, 139] width 80 height 80
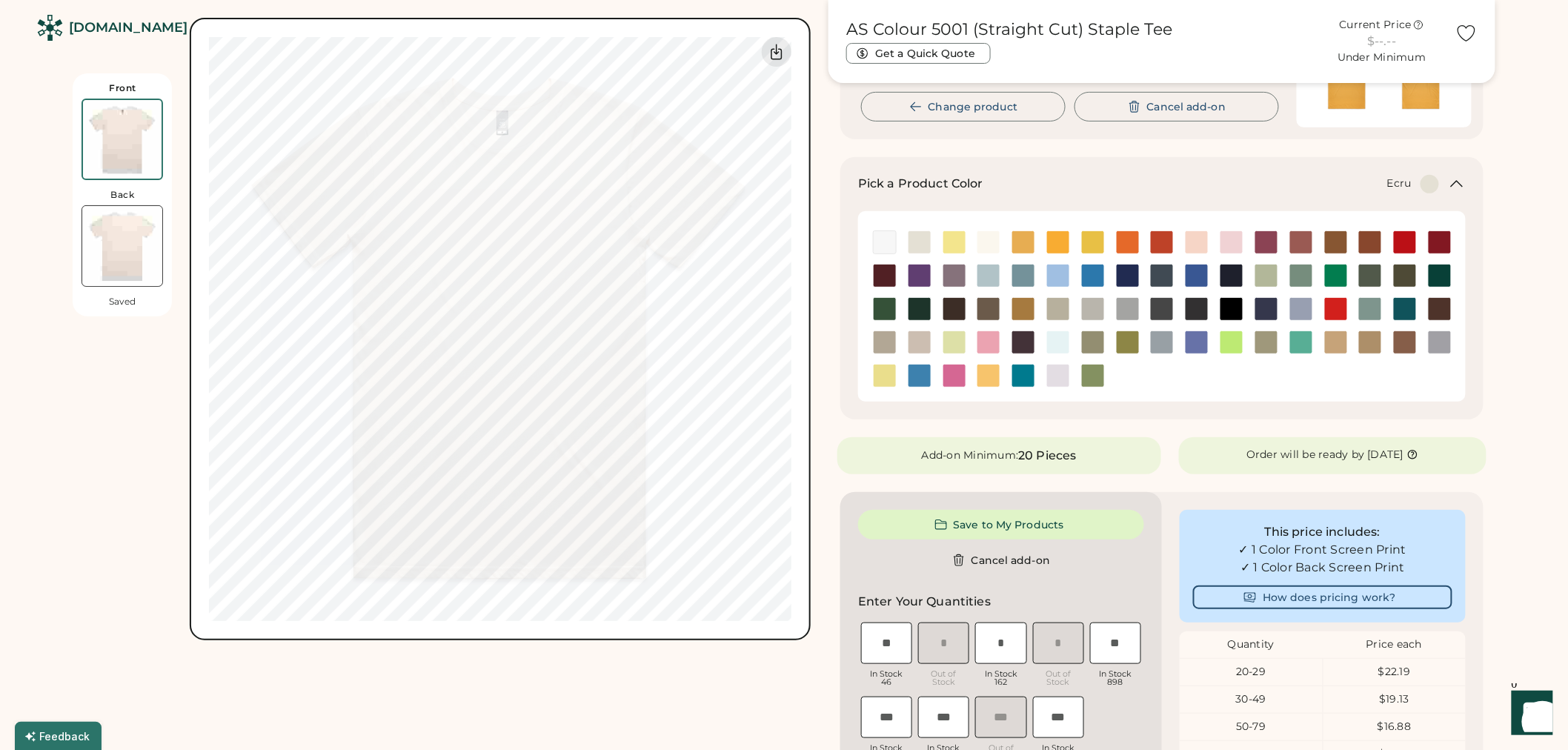
scroll to position [0, 0]
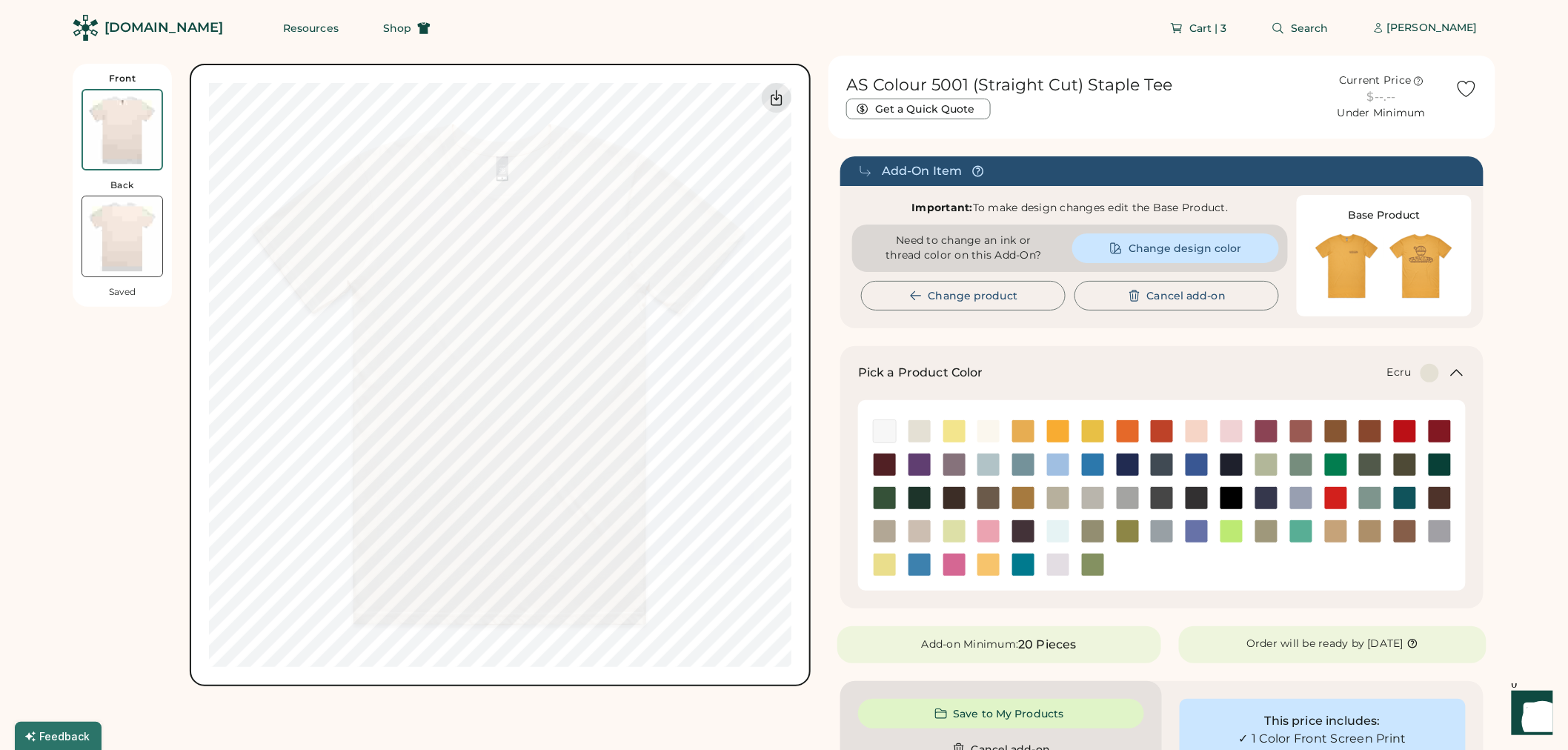
click at [1432, 263] on img at bounding box center [1422, 266] width 75 height 75
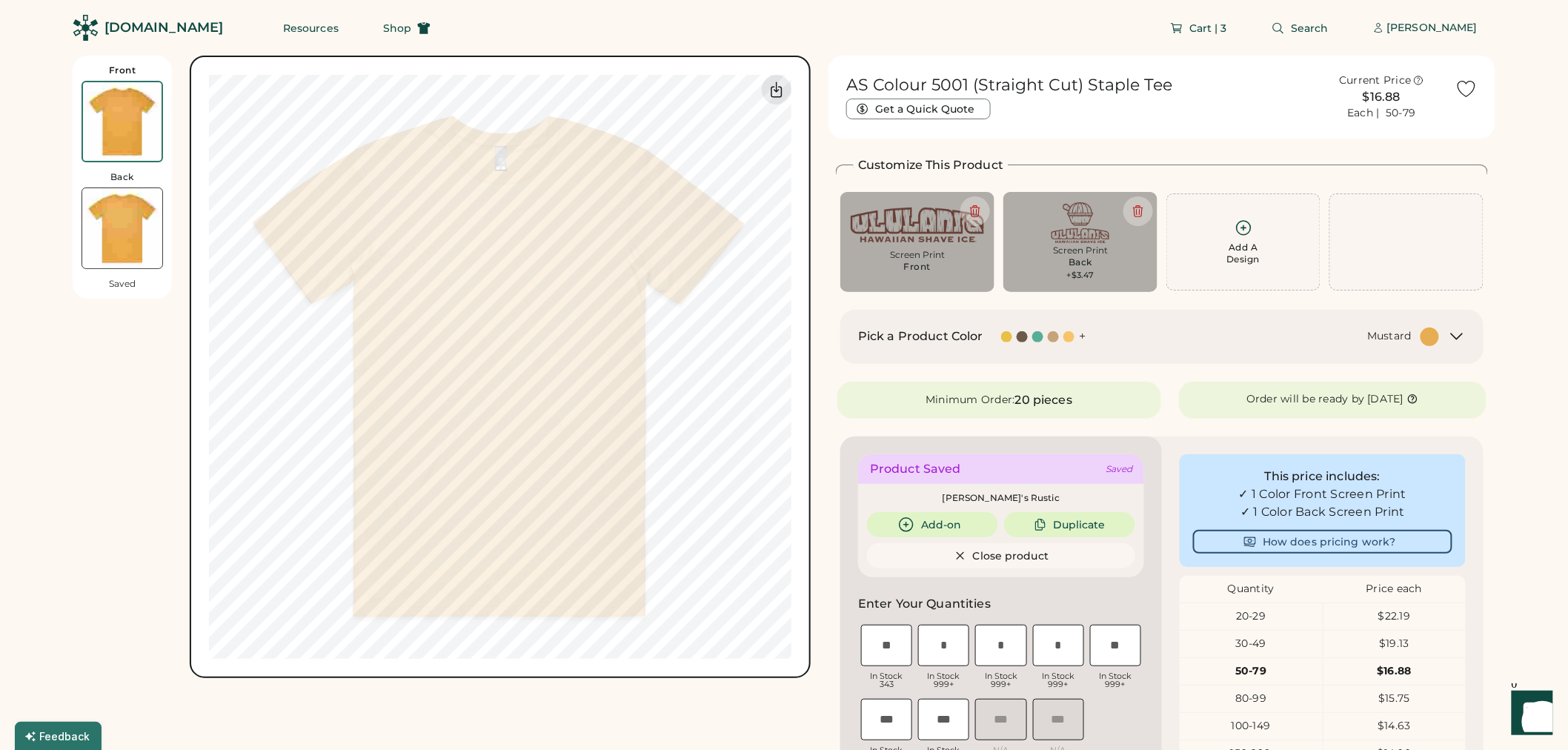
click at [1296, 339] on div "Mustard" at bounding box center [1272, 336] width 335 height 19
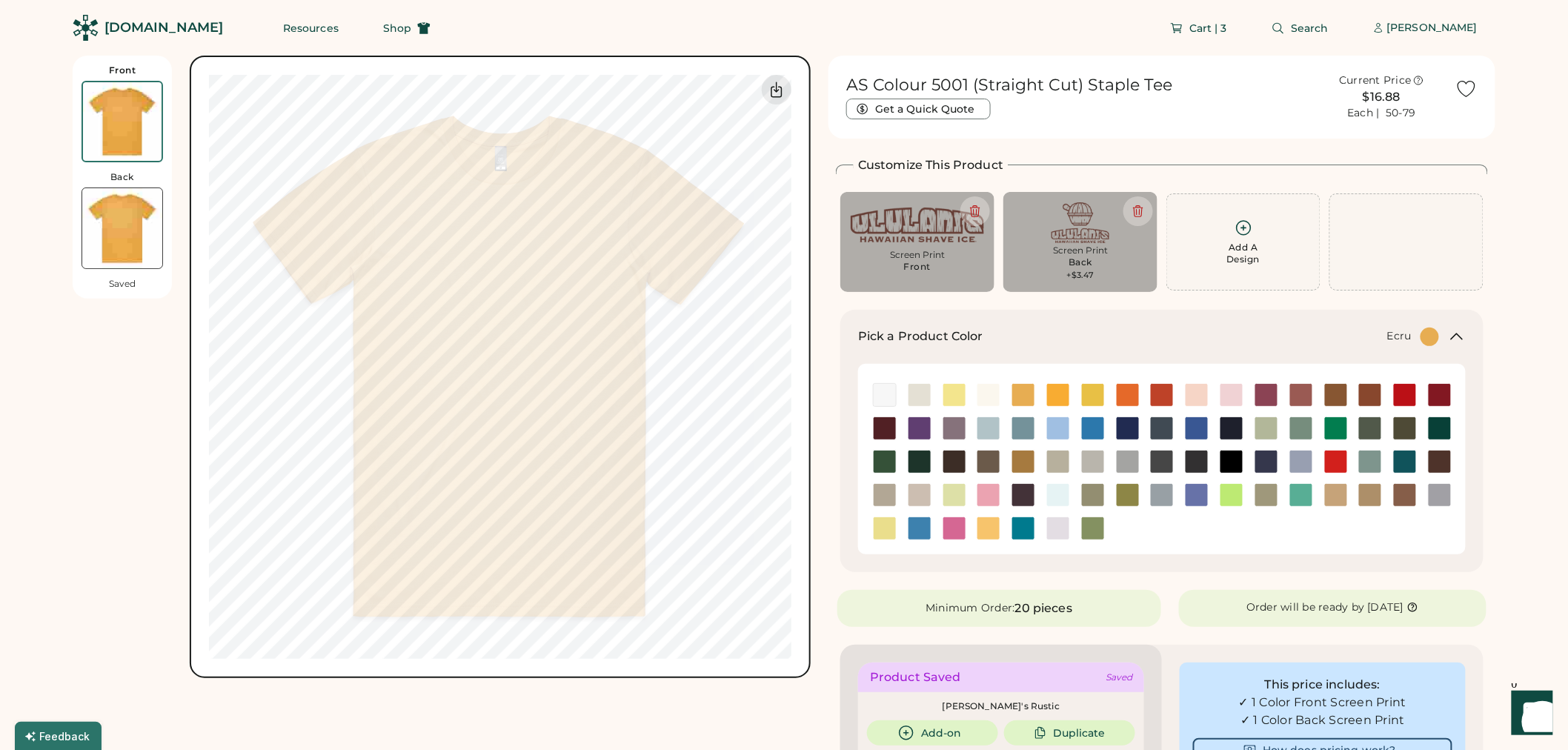
click at [915, 394] on img at bounding box center [919, 395] width 22 height 22
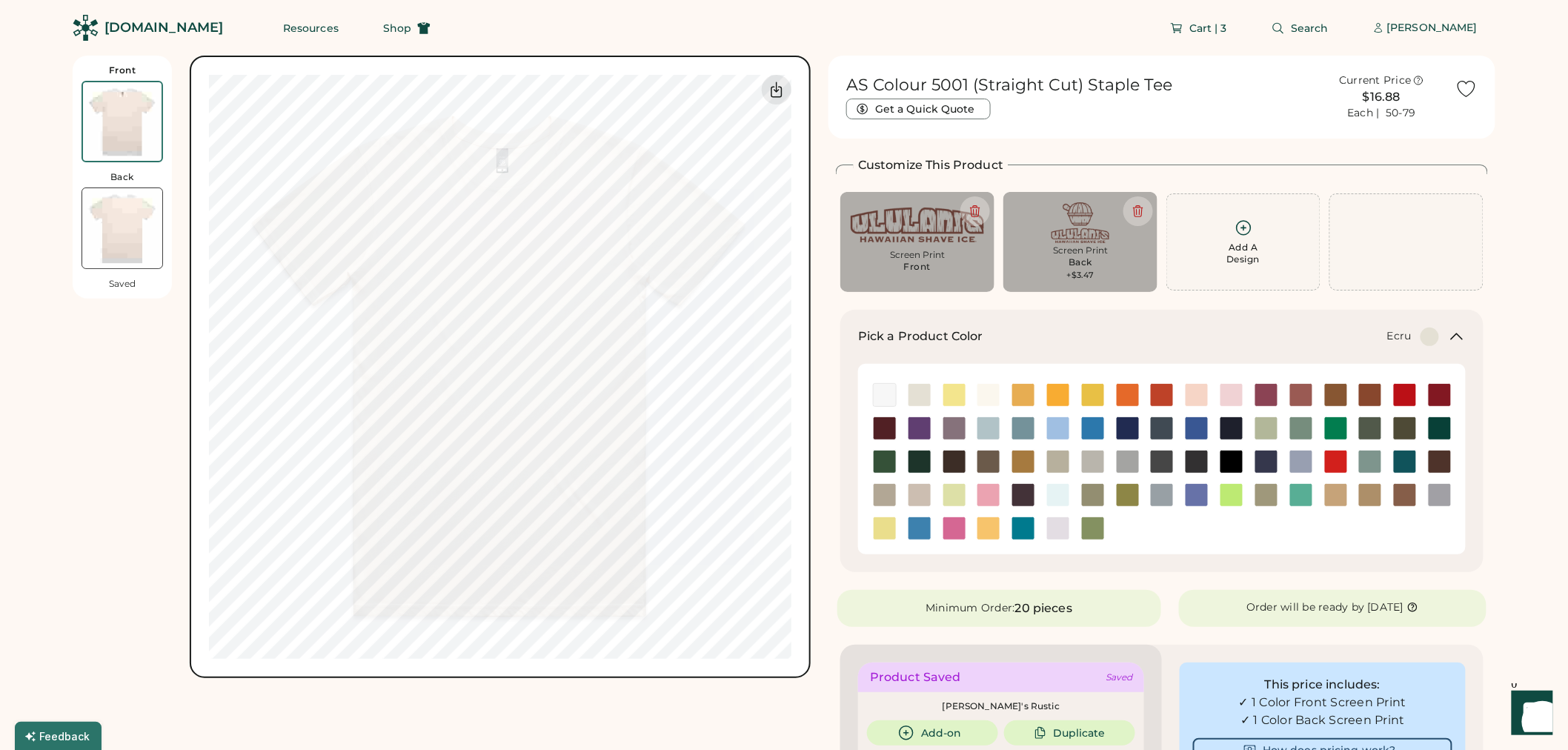
click at [1055, 245] on div "Screen Print" at bounding box center [1081, 250] width 133 height 12
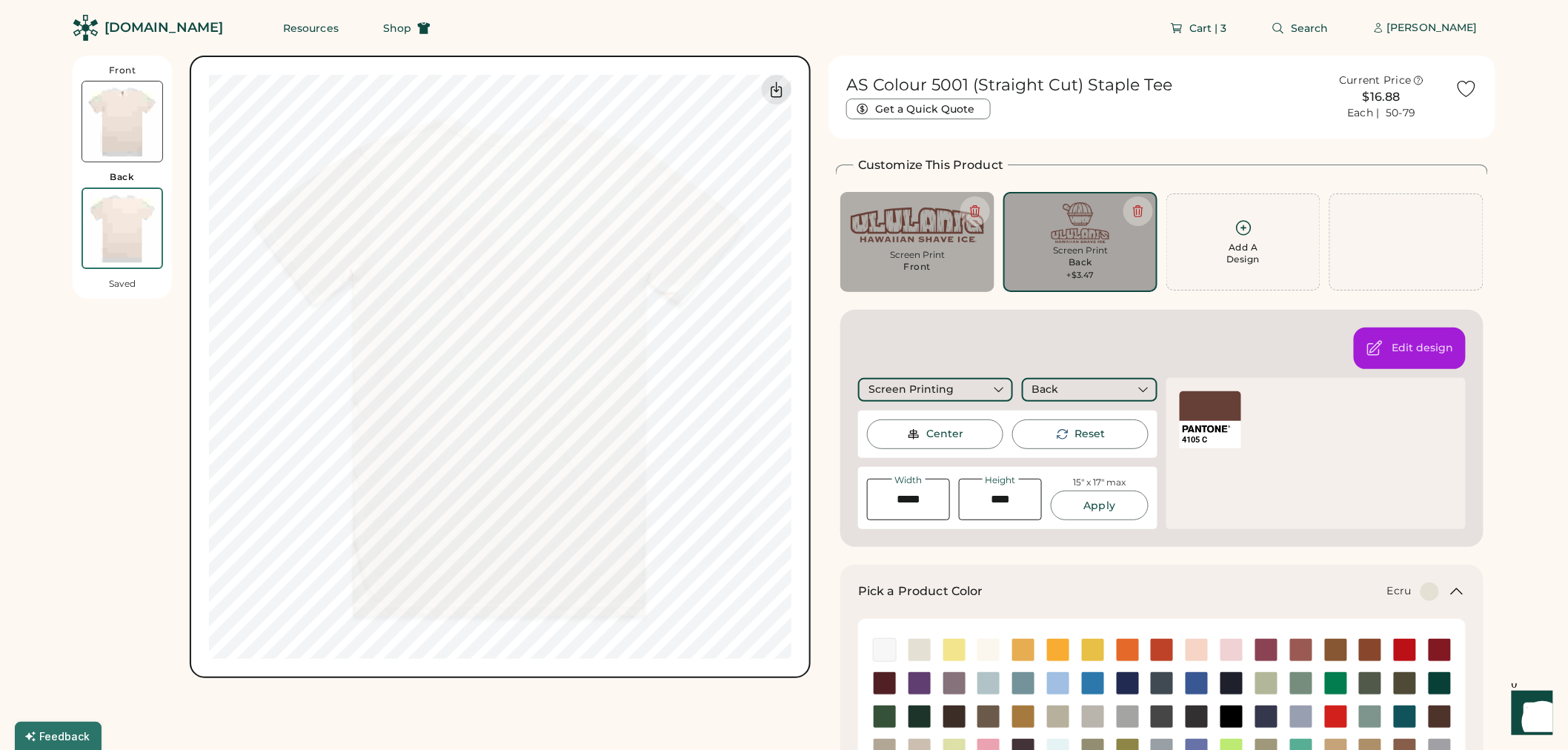
click at [957, 249] on div "Screen Print Front" at bounding box center [918, 241] width 133 height 79
type input "****"
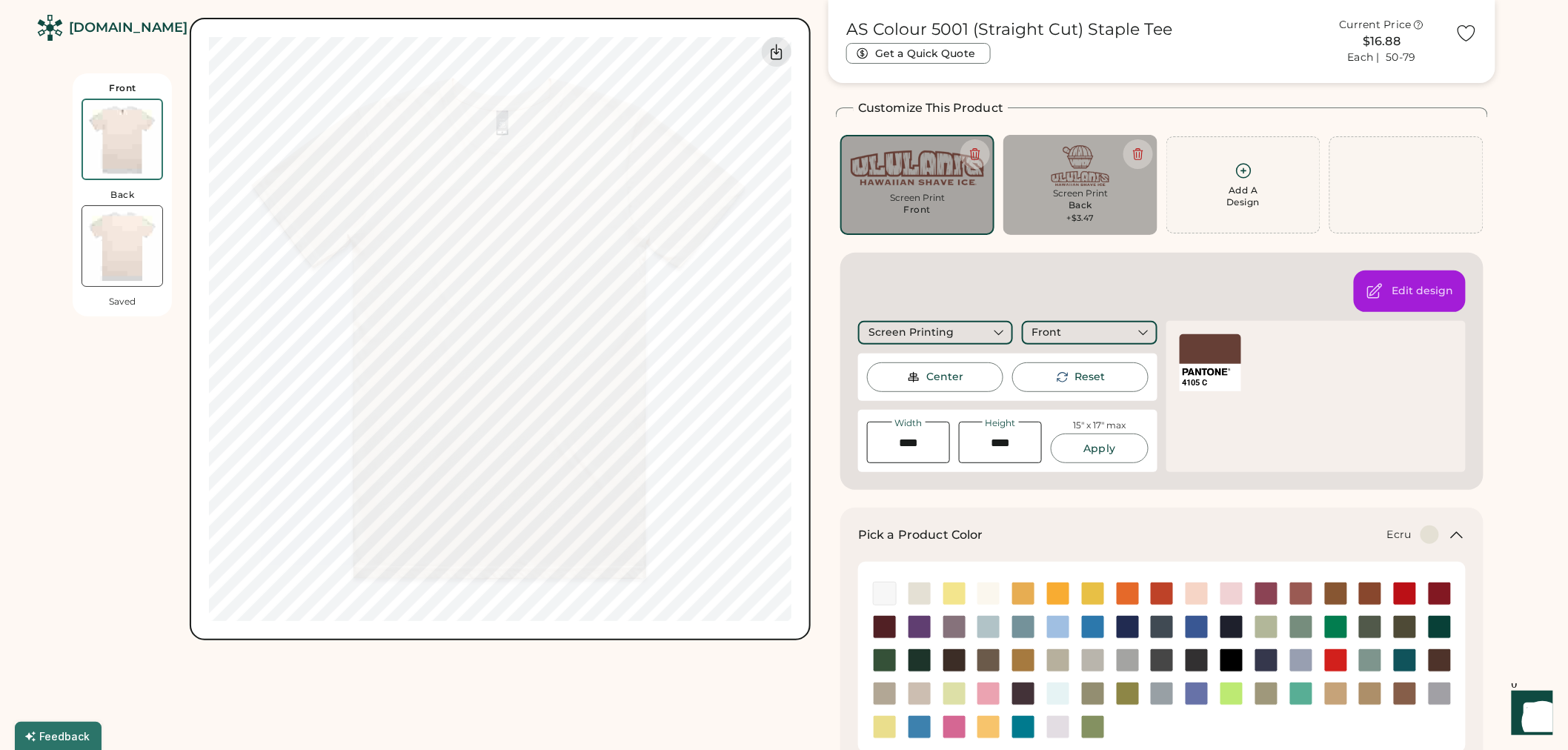
scroll to position [83, 0]
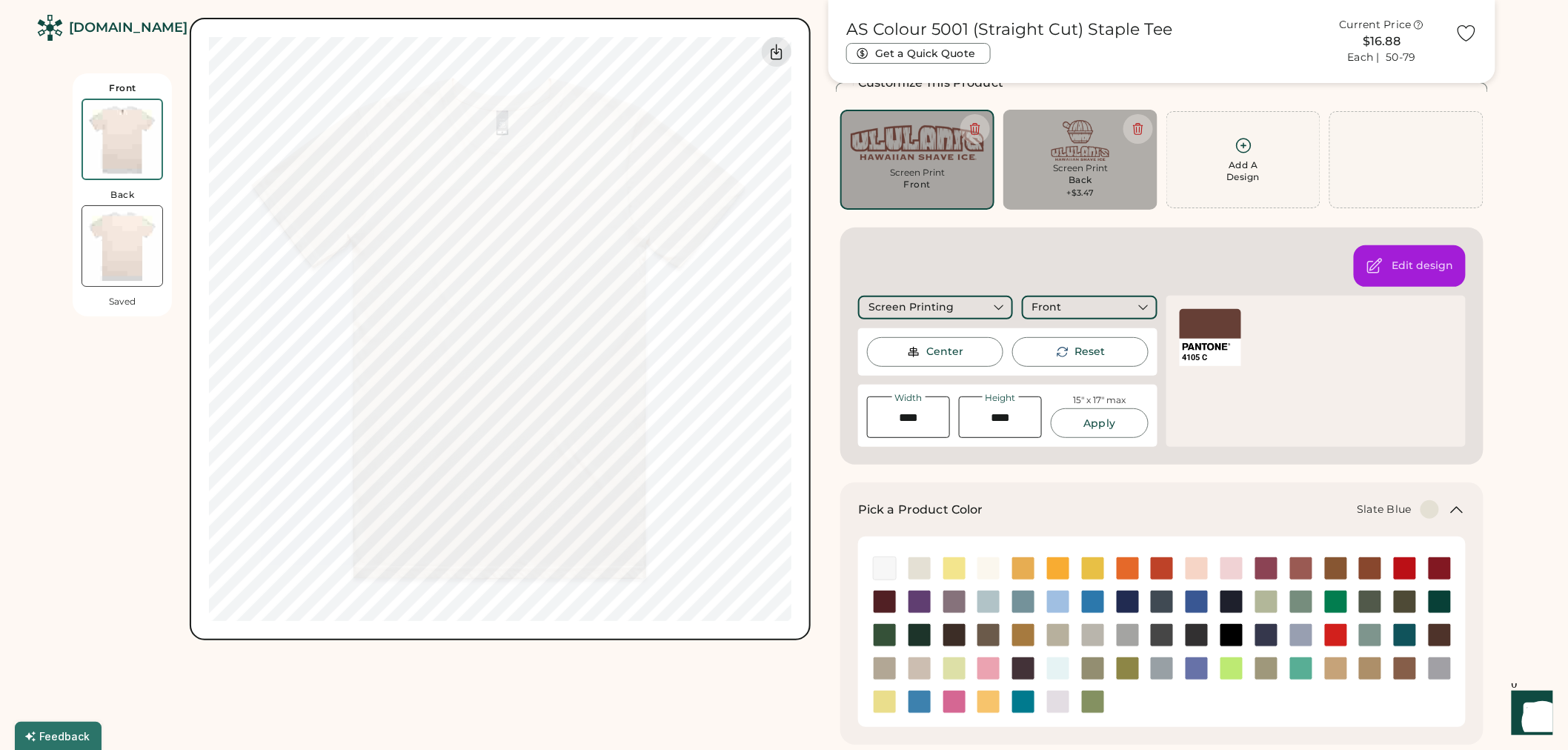
click at [1013, 599] on img at bounding box center [1023, 602] width 22 height 22
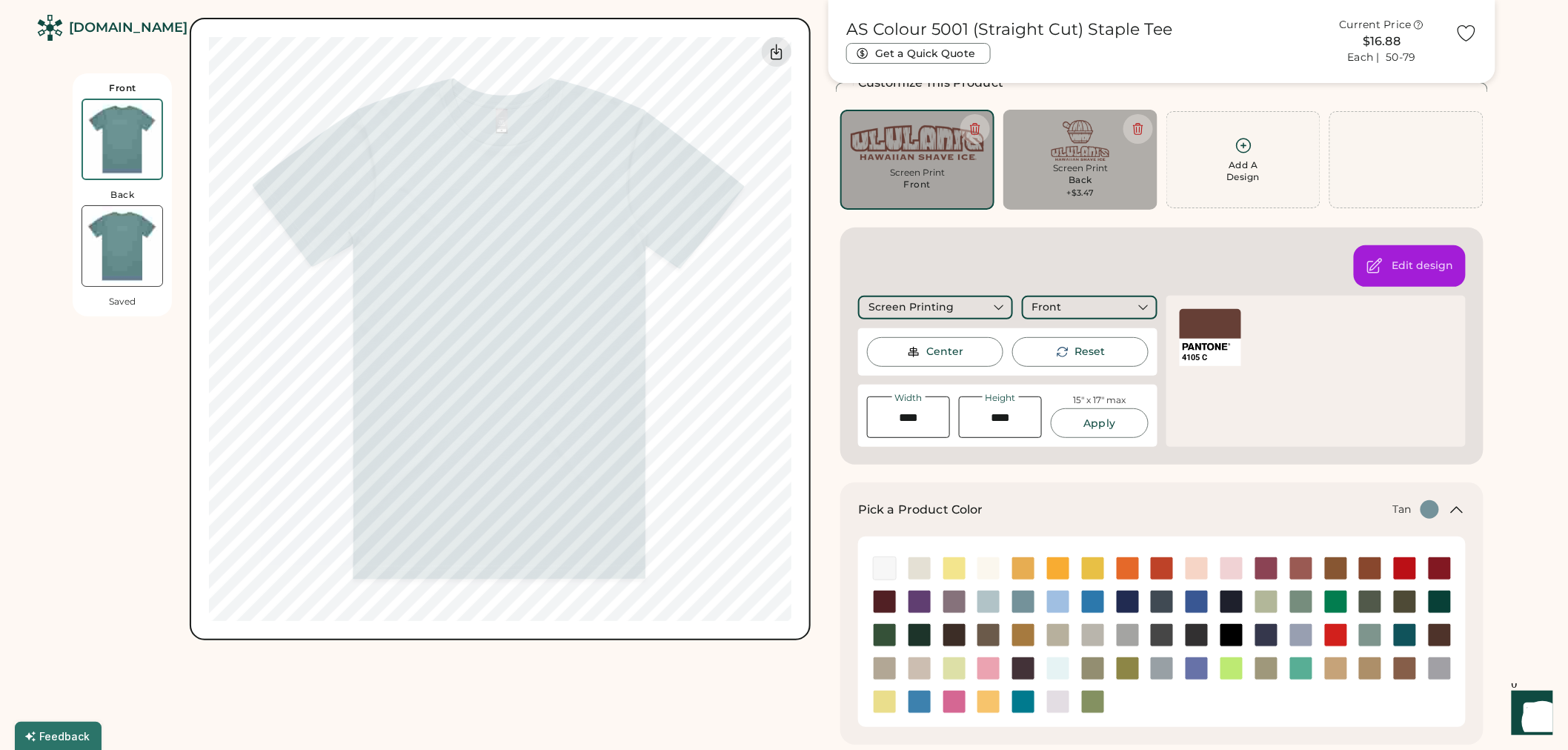
click at [1335, 668] on img at bounding box center [1336, 668] width 22 height 22
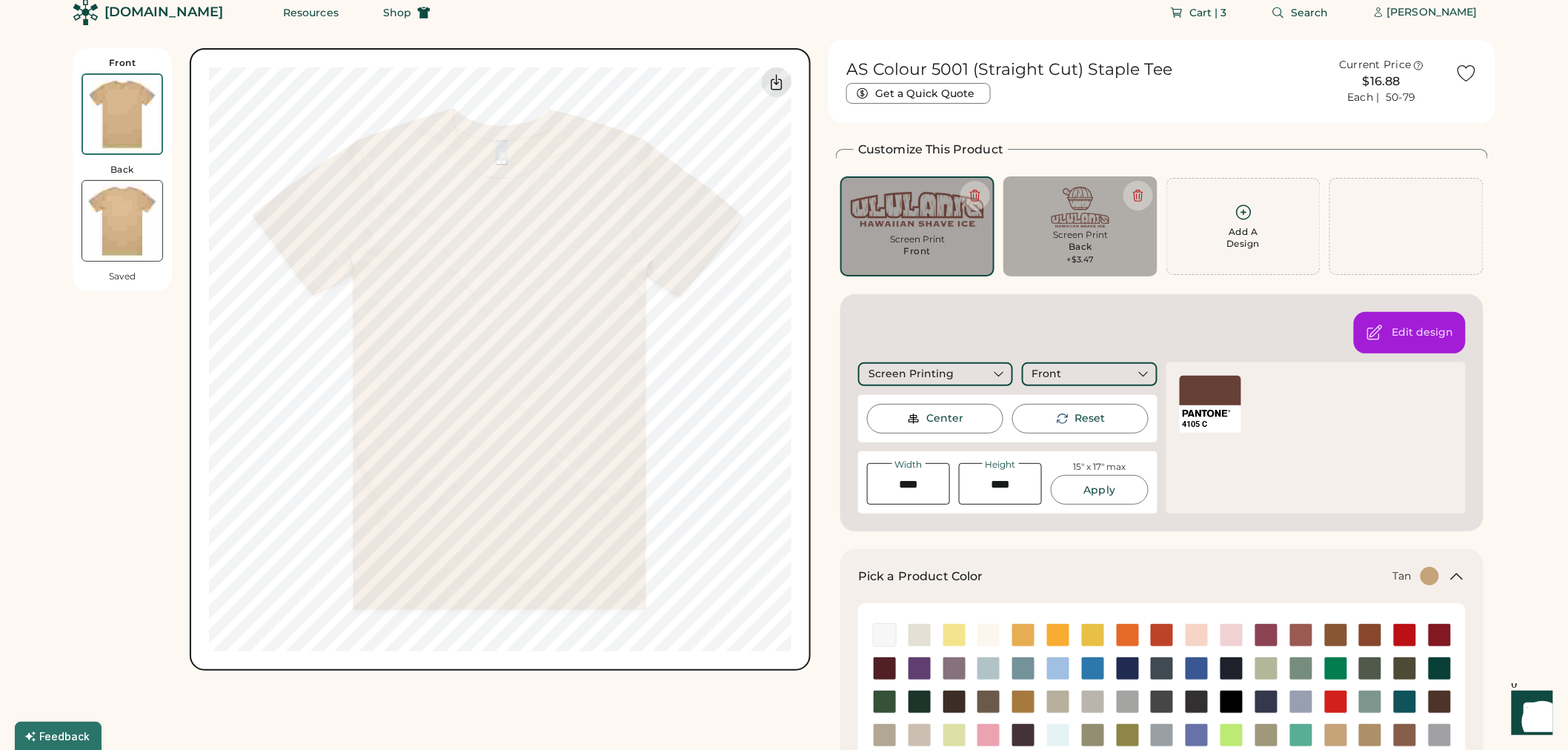
scroll to position [0, 0]
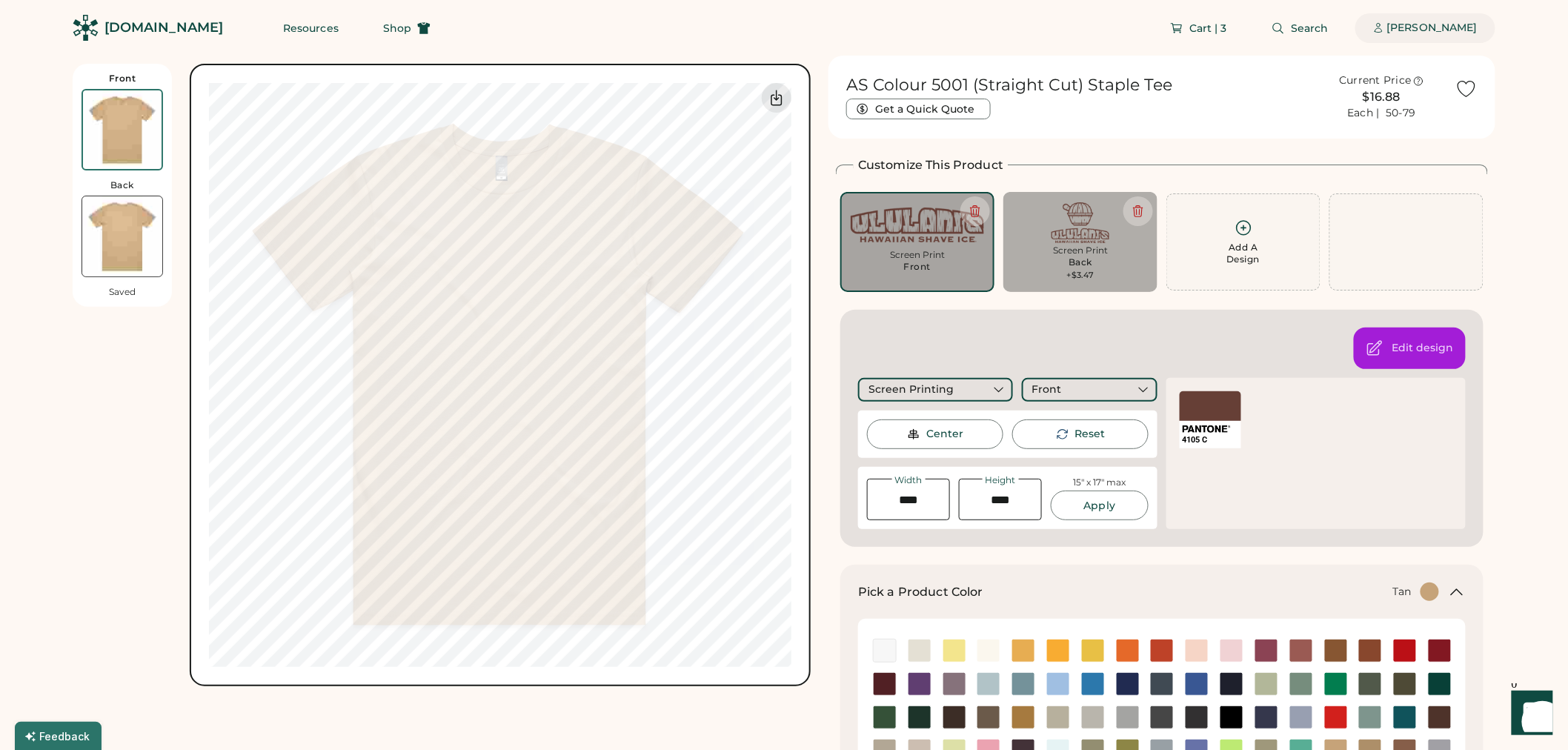
click at [1462, 38] on div "[PERSON_NAME]" at bounding box center [1432, 28] width 91 height 29
